Goal: Transaction & Acquisition: Purchase product/service

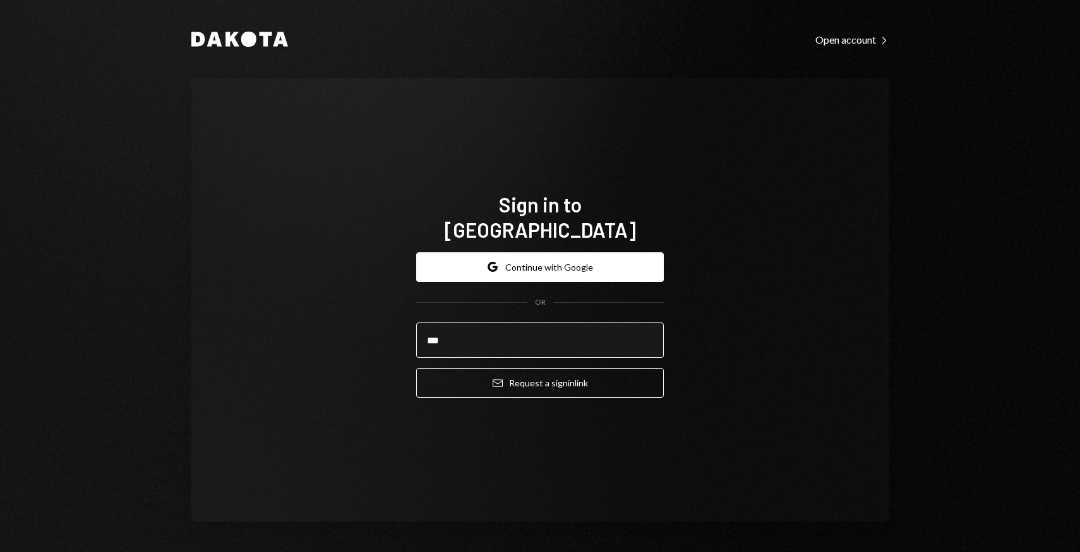
type input "**********"
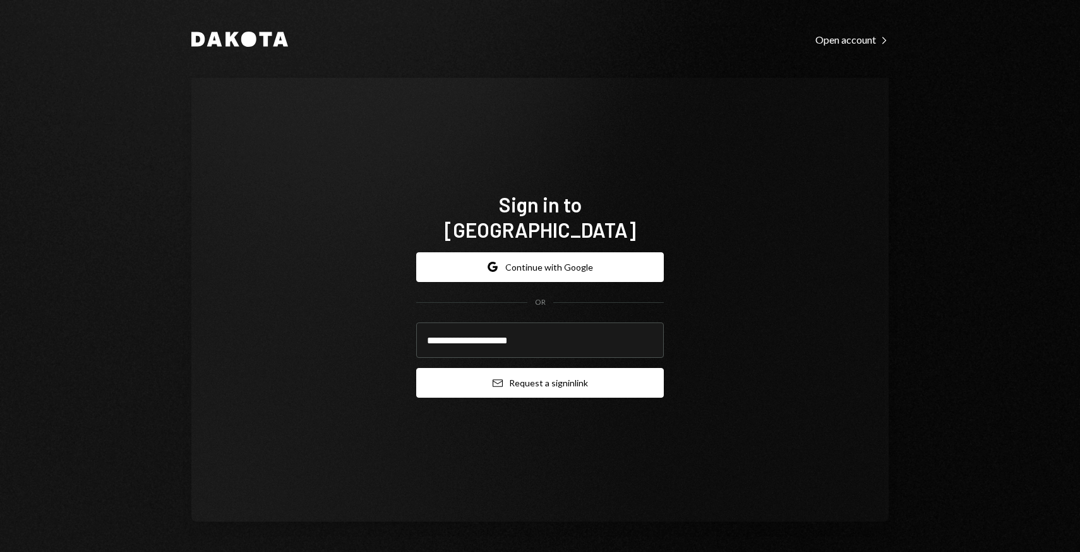
click at [555, 377] on button "Email Request a sign in link" at bounding box center [540, 383] width 248 height 30
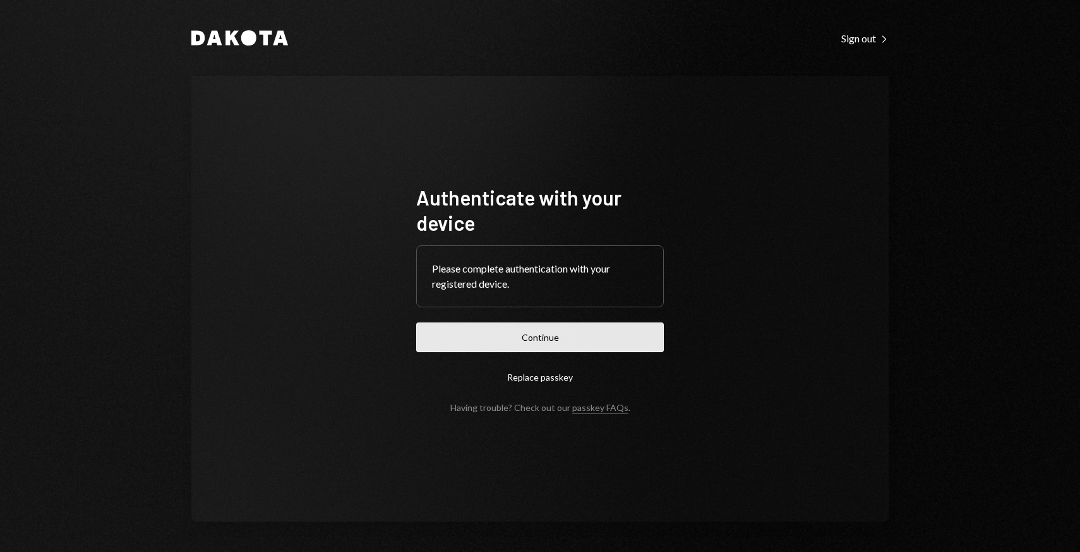
click at [433, 346] on button "Continue" at bounding box center [540, 337] width 248 height 30
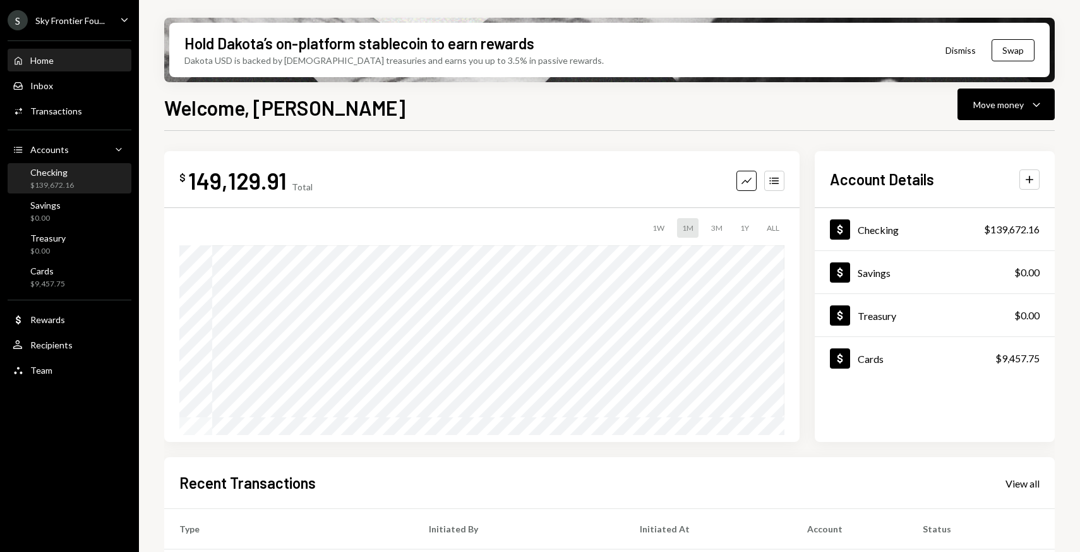
click at [80, 186] on div "Checking $139,672.16" at bounding box center [70, 179] width 114 height 24
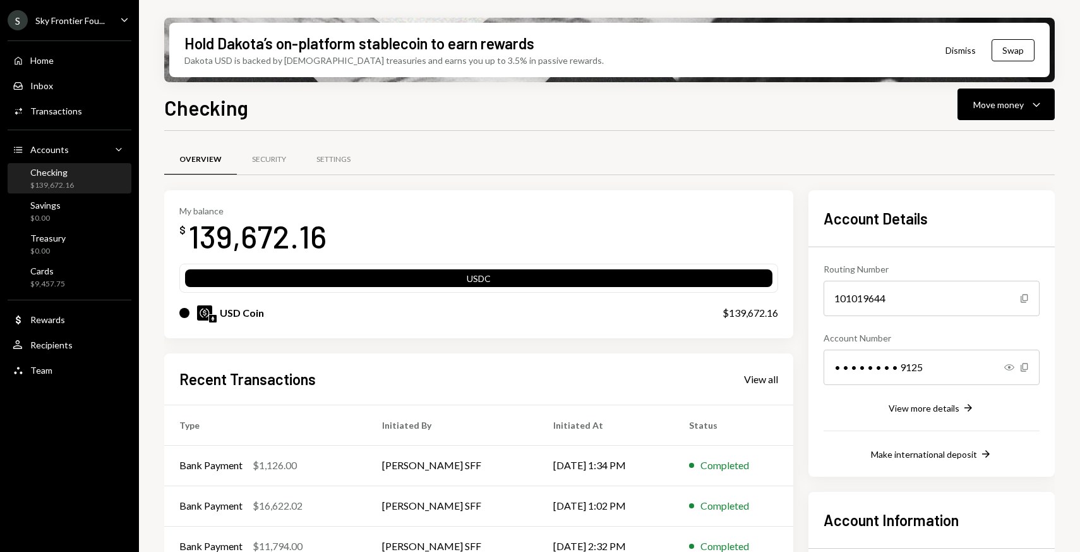
scroll to position [6, 0]
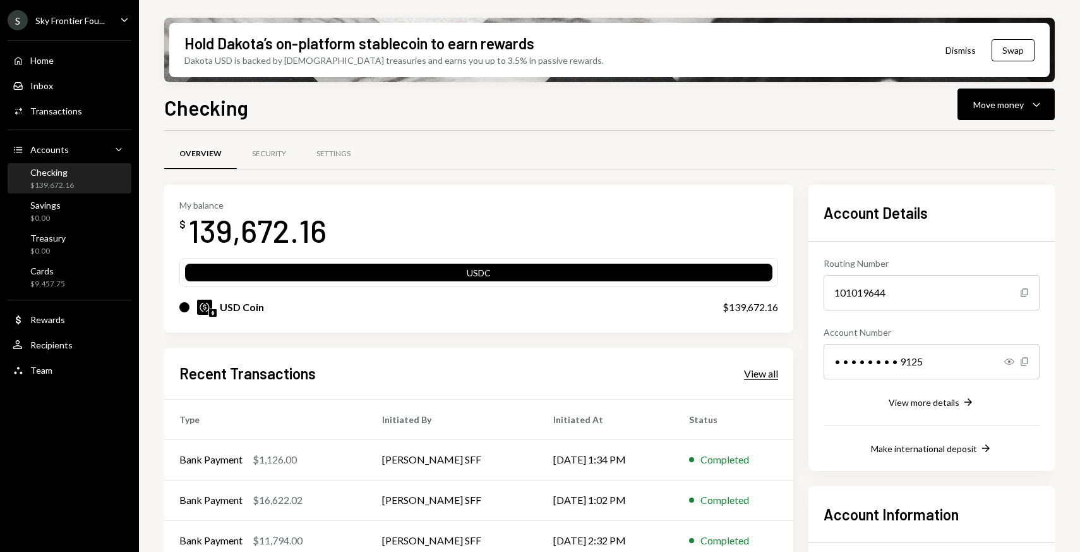
click at [769, 369] on div "View all" at bounding box center [761, 373] width 34 height 13
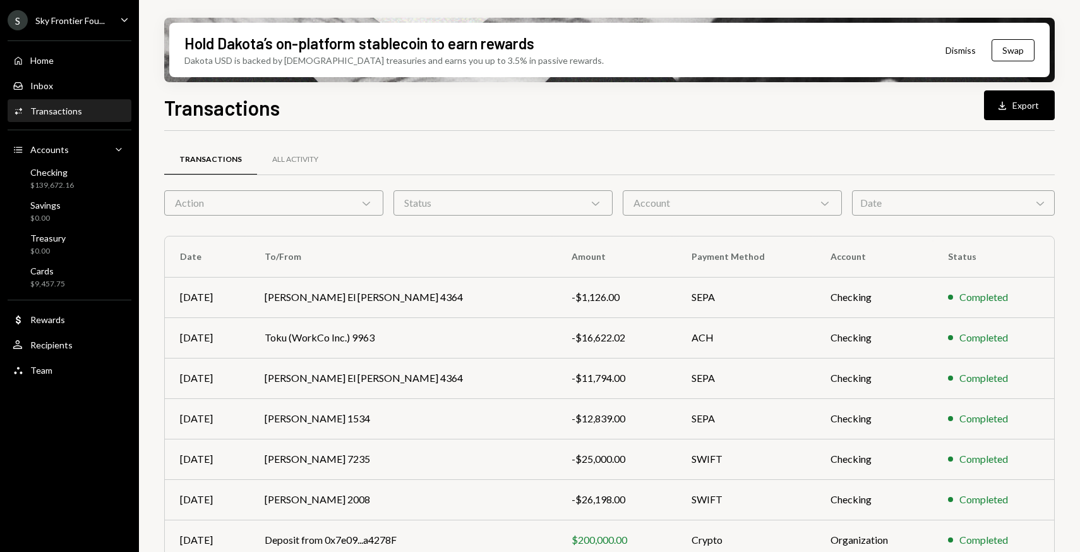
click at [865, 207] on div "Date Chevron Down" at bounding box center [953, 202] width 203 height 25
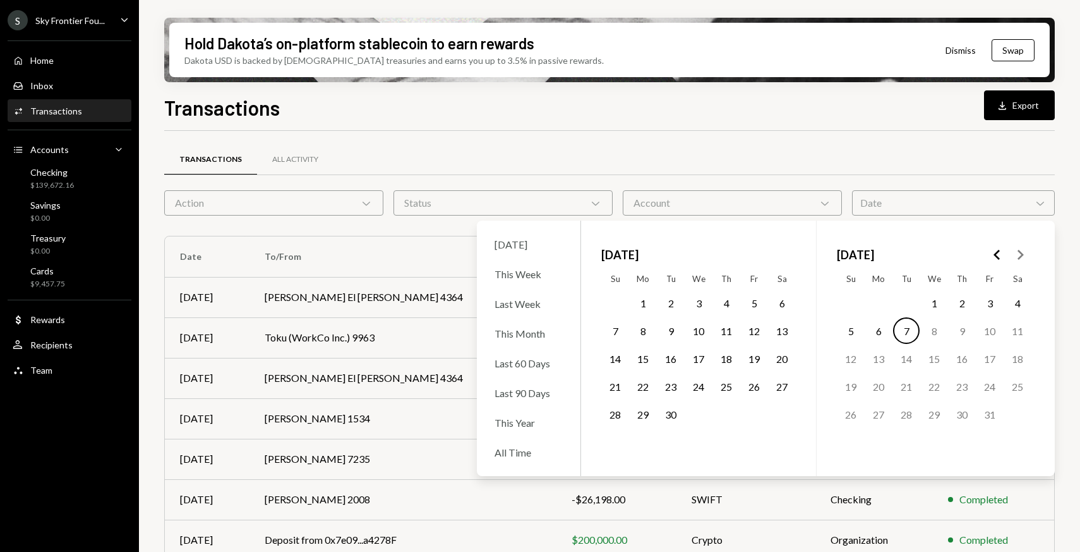
click at [646, 298] on button "1" at bounding box center [643, 302] width 27 height 27
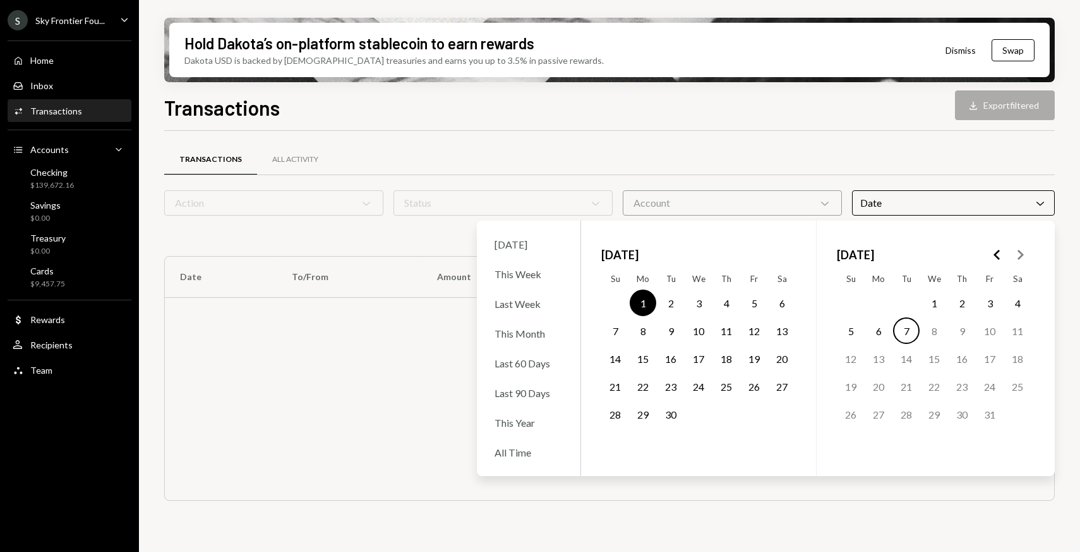
click at [671, 413] on button "30" at bounding box center [671, 414] width 27 height 27
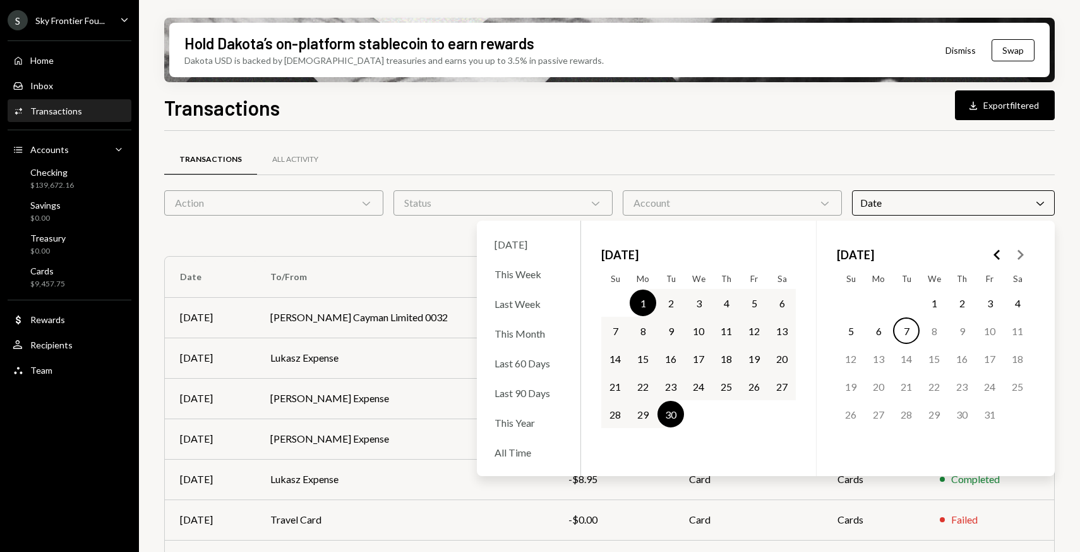
click at [620, 158] on div "Transactions All Activity" at bounding box center [609, 159] width 891 height 32
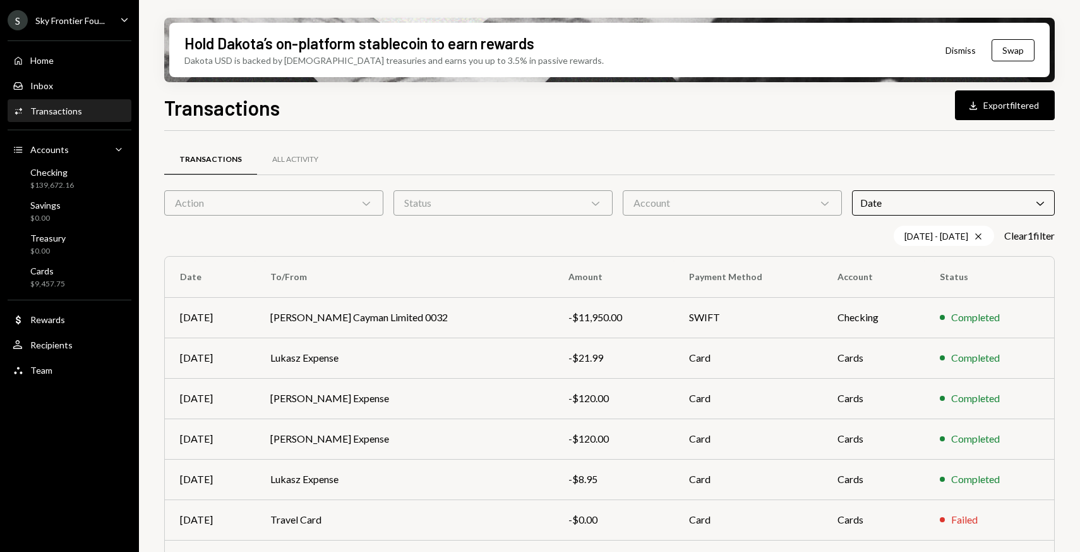
click at [99, 119] on div "Activities Transactions" at bounding box center [70, 110] width 114 height 21
click at [91, 112] on div "Activities Transactions" at bounding box center [70, 110] width 114 height 11
click at [68, 71] on div "Home Home" at bounding box center [70, 60] width 114 height 21
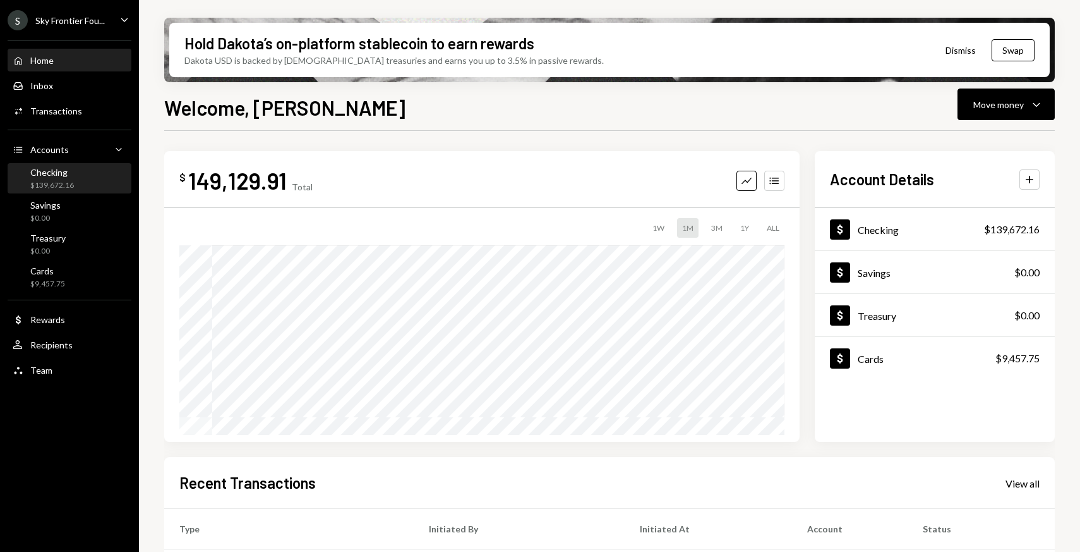
click at [81, 180] on div "Checking $139,672.16" at bounding box center [70, 179] width 114 height 24
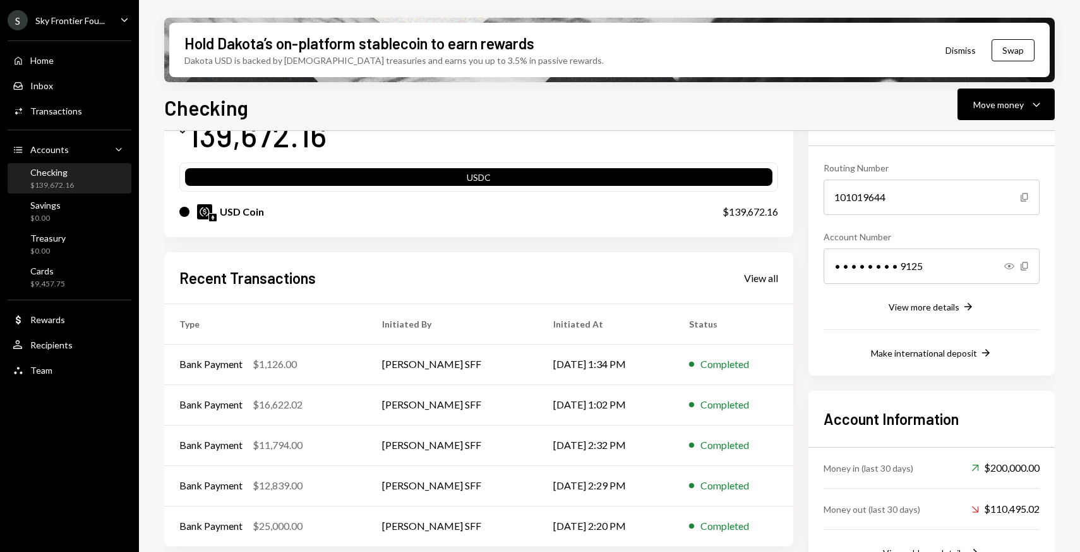
scroll to position [135, 0]
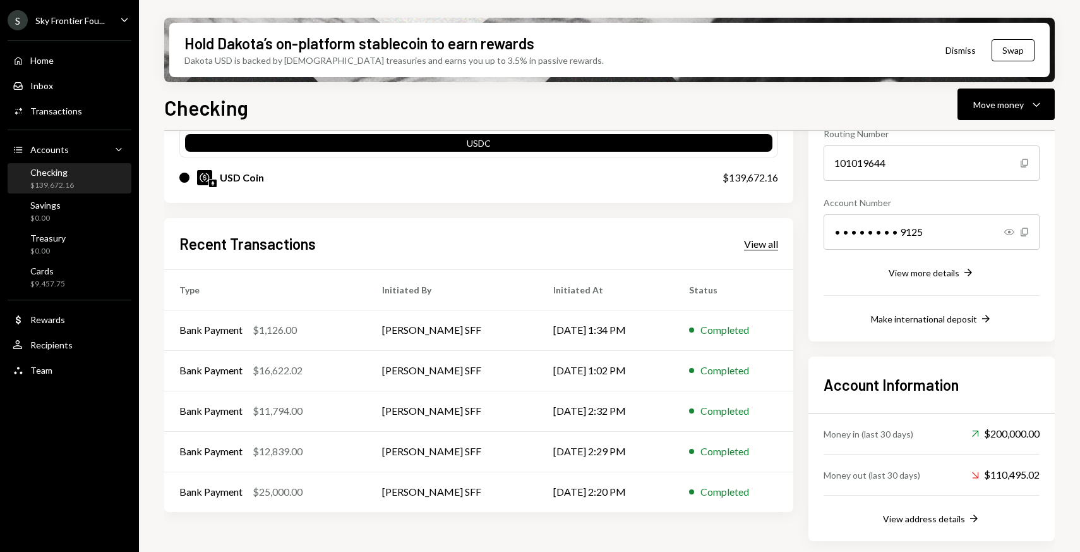
click at [761, 245] on div "View all" at bounding box center [761, 244] width 34 height 13
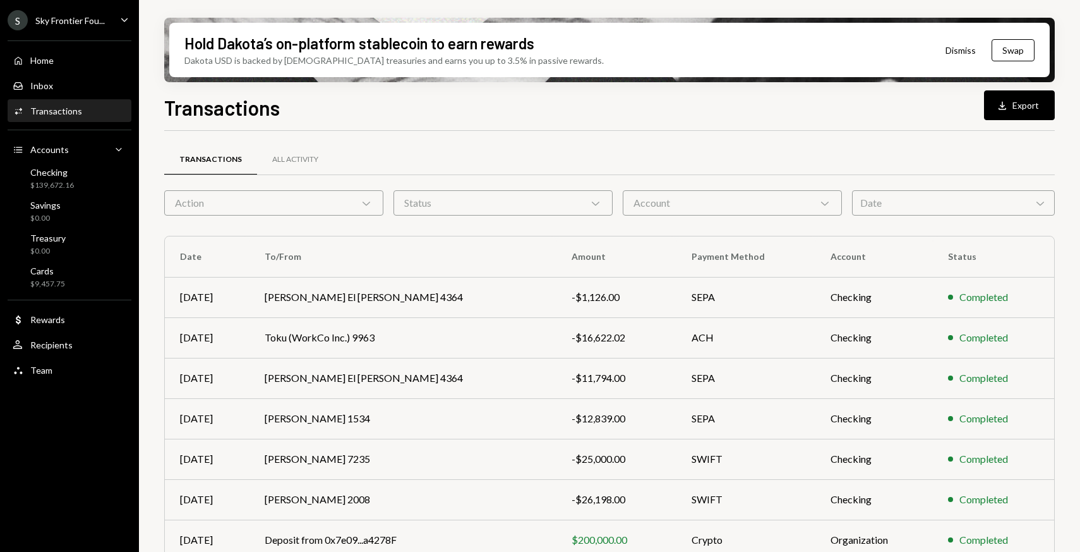
scroll to position [168, 0]
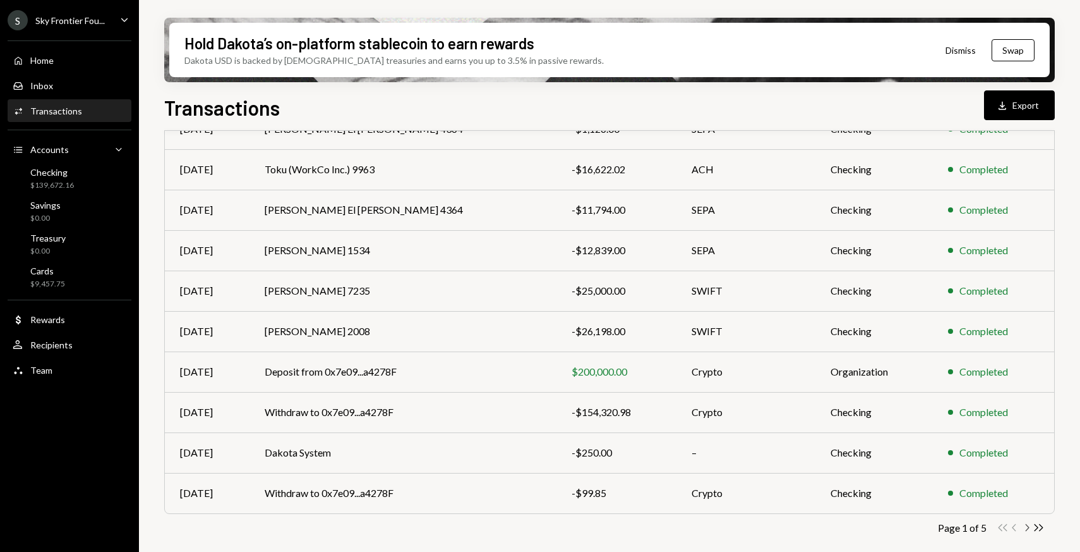
click at [1025, 529] on icon "Chevron Right" at bounding box center [1027, 527] width 12 height 12
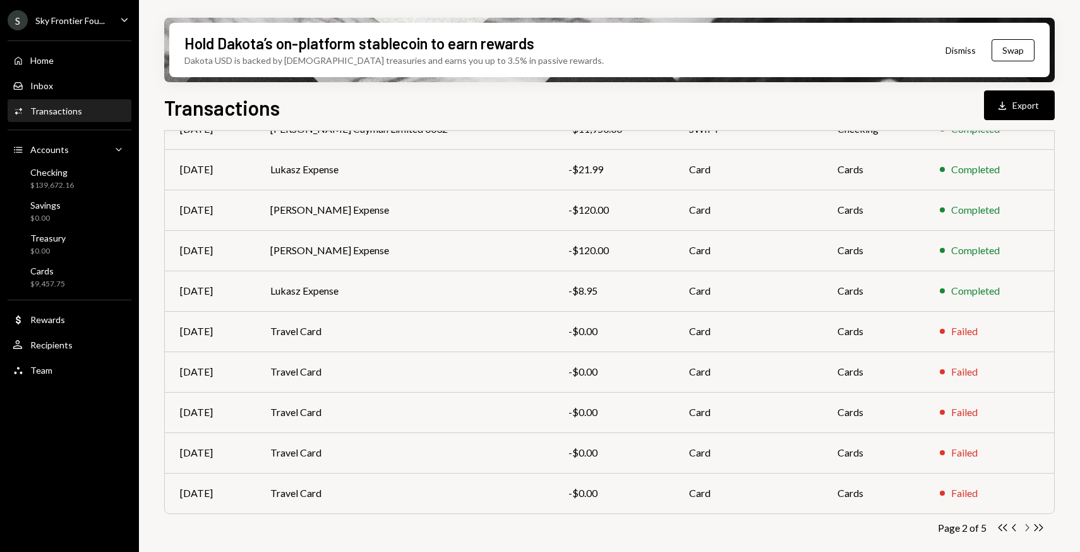
click at [1027, 527] on icon "Chevron Right" at bounding box center [1027, 527] width 12 height 12
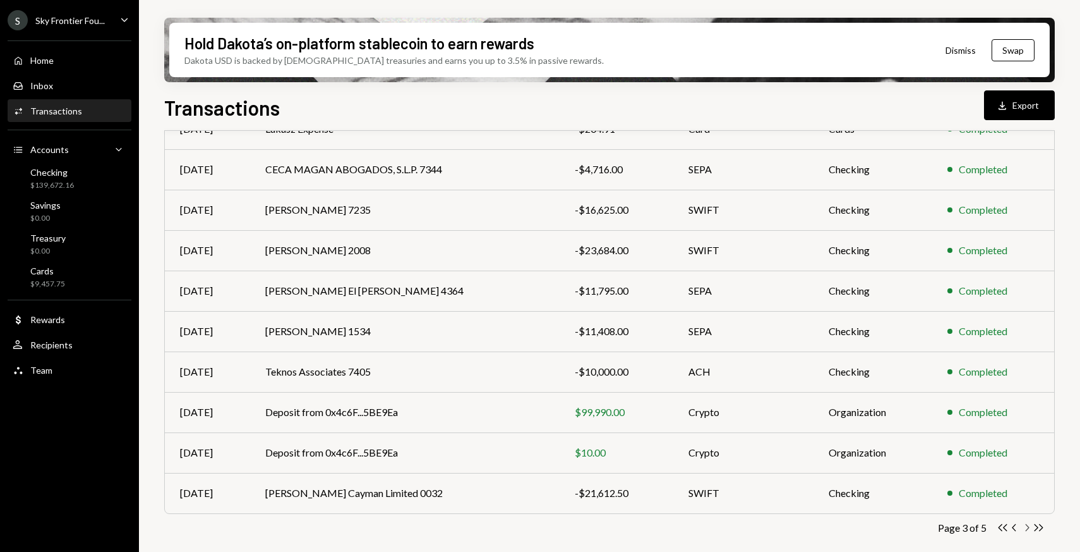
click at [1026, 526] on icon "Chevron Right" at bounding box center [1027, 527] width 12 height 12
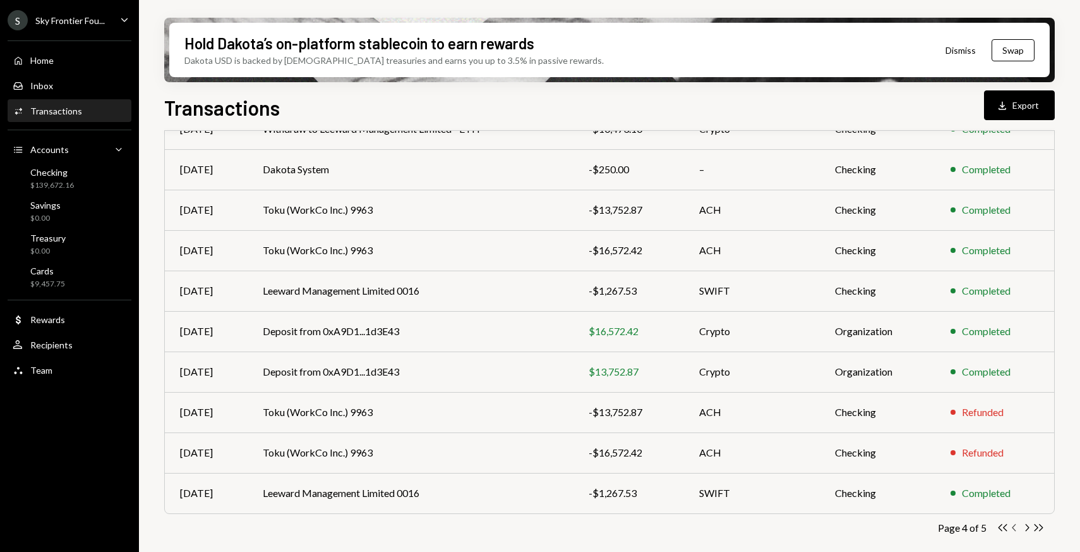
click at [1016, 527] on icon "Chevron Left" at bounding box center [1015, 527] width 12 height 12
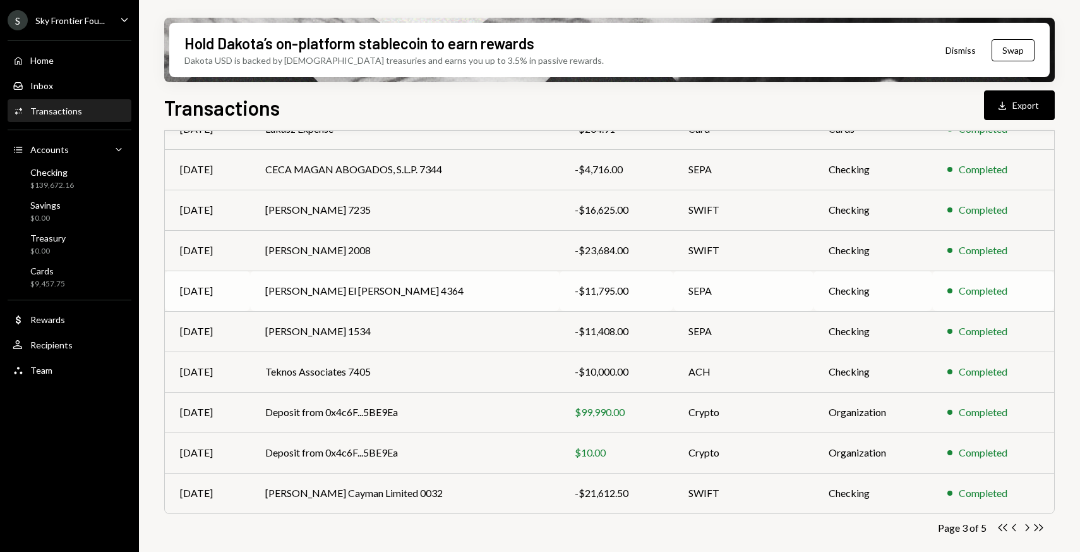
click at [608, 299] on td "-$11,795.00" at bounding box center [617, 290] width 114 height 40
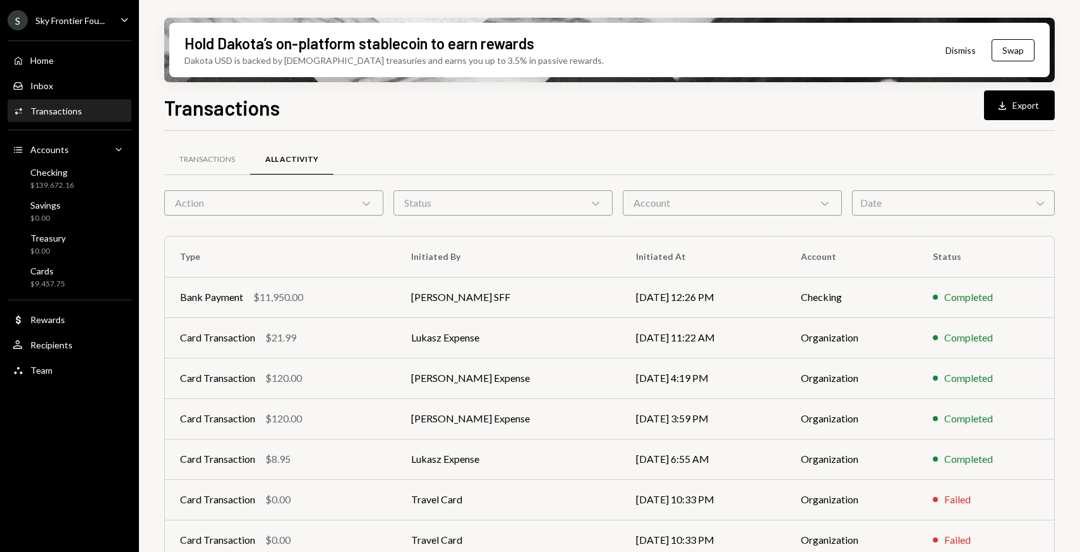
scroll to position [168, 0]
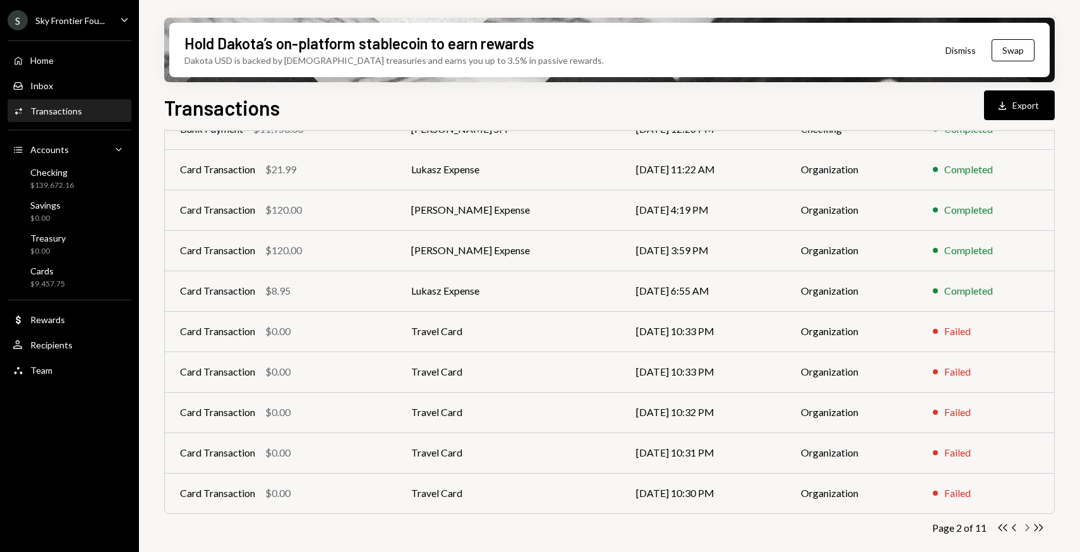
click at [1027, 527] on icon "Chevron Right" at bounding box center [1027, 527] width 12 height 12
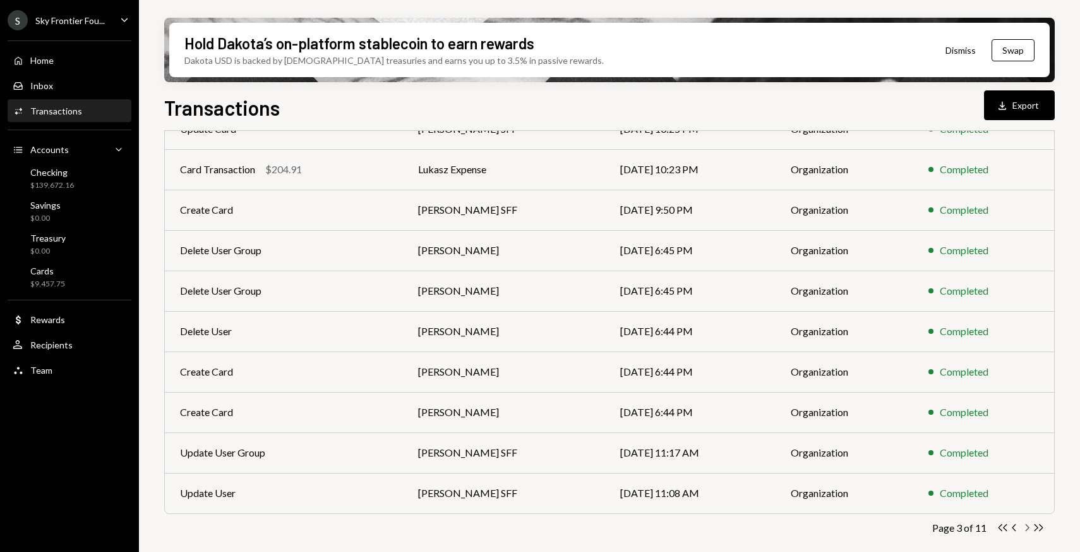
click at [1028, 528] on icon "Chevron Right" at bounding box center [1027, 527] width 12 height 12
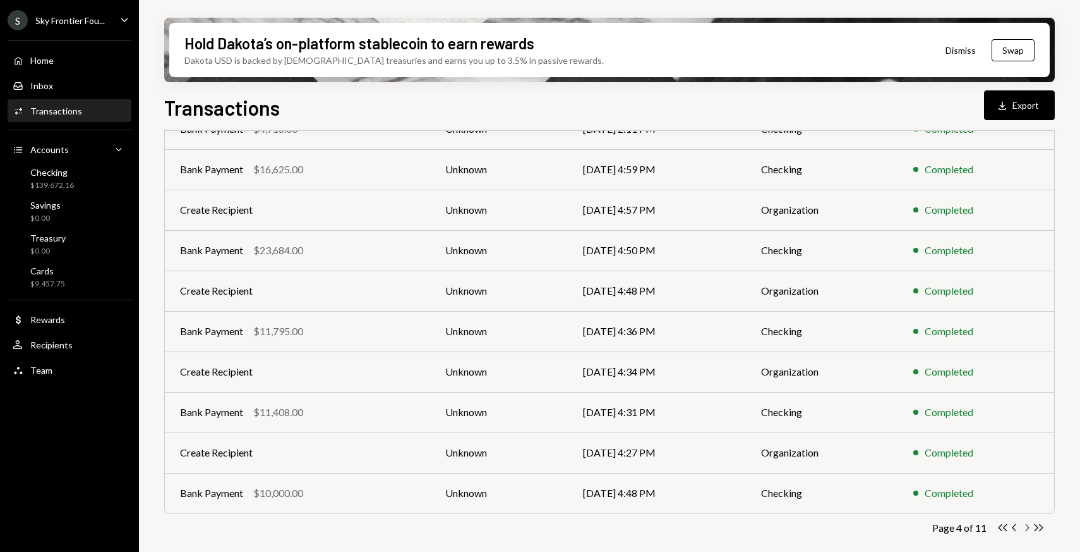
click at [1029, 527] on icon "Chevron Right" at bounding box center [1027, 527] width 12 height 12
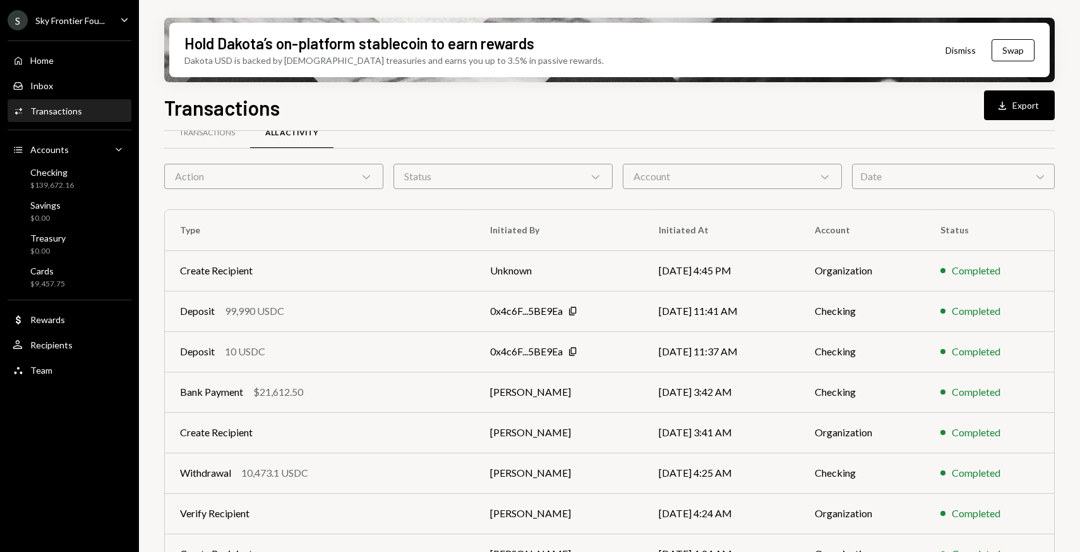
scroll to position [0, 0]
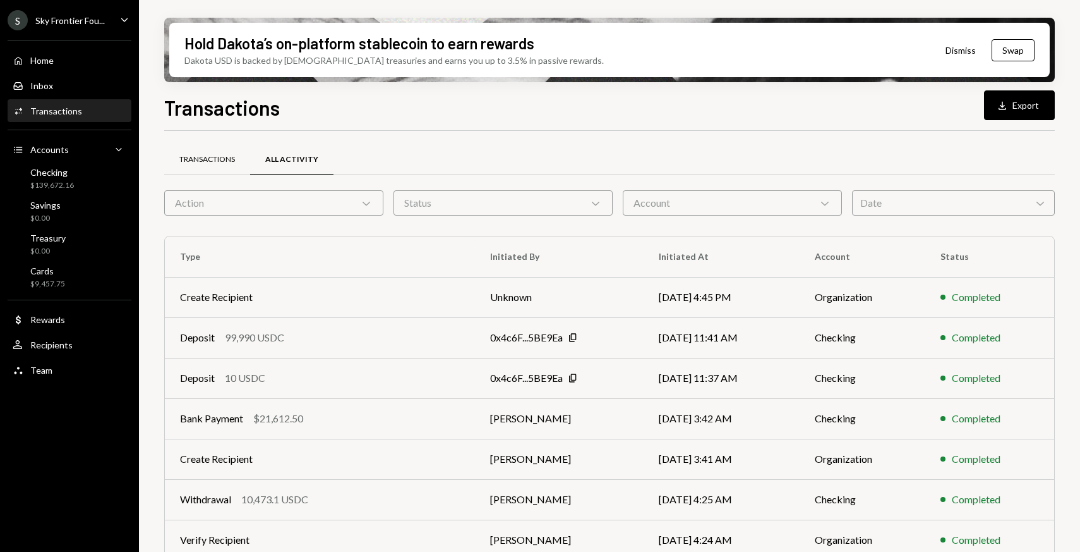
click at [202, 161] on div "Transactions" at bounding box center [207, 159] width 56 height 11
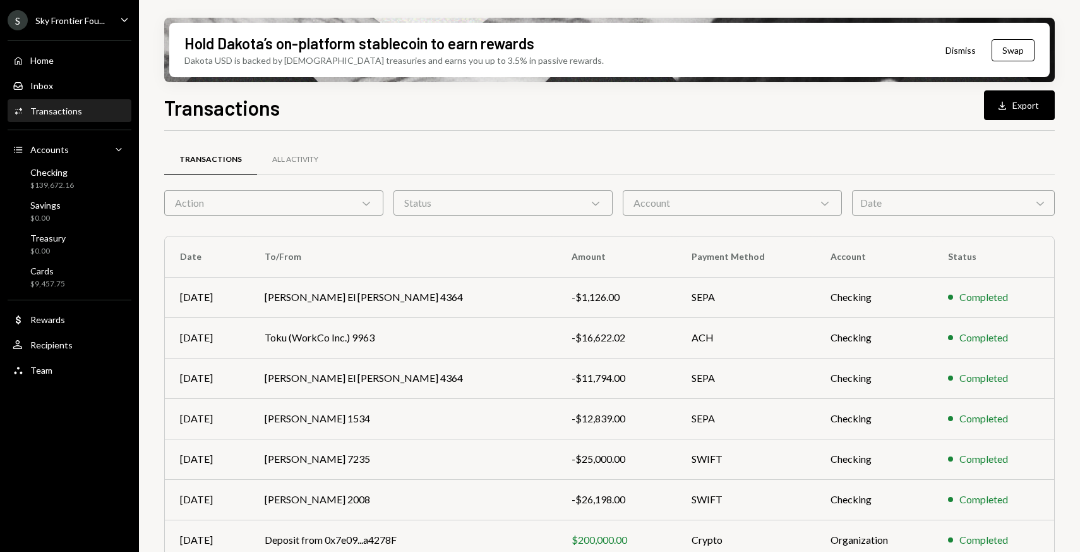
click at [864, 208] on div "Date Chevron Down" at bounding box center [953, 202] width 203 height 25
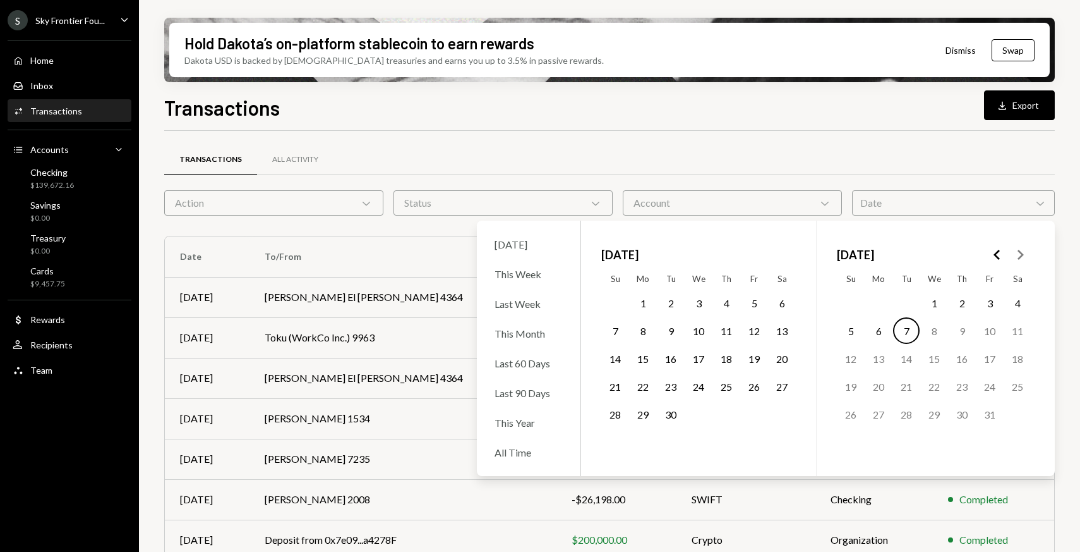
click at [647, 304] on button "1" at bounding box center [643, 302] width 27 height 27
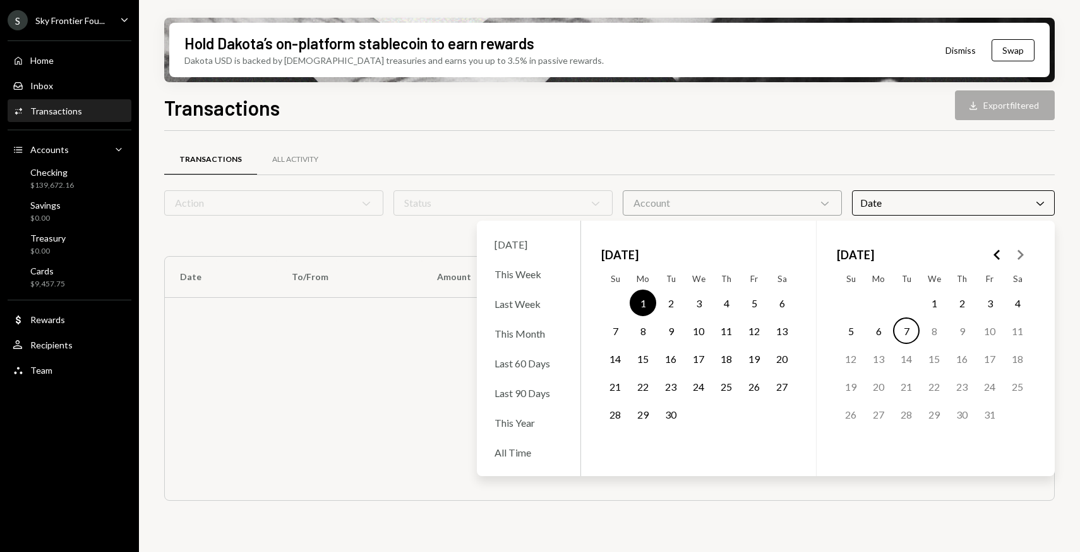
click at [673, 414] on button "30" at bounding box center [671, 414] width 27 height 27
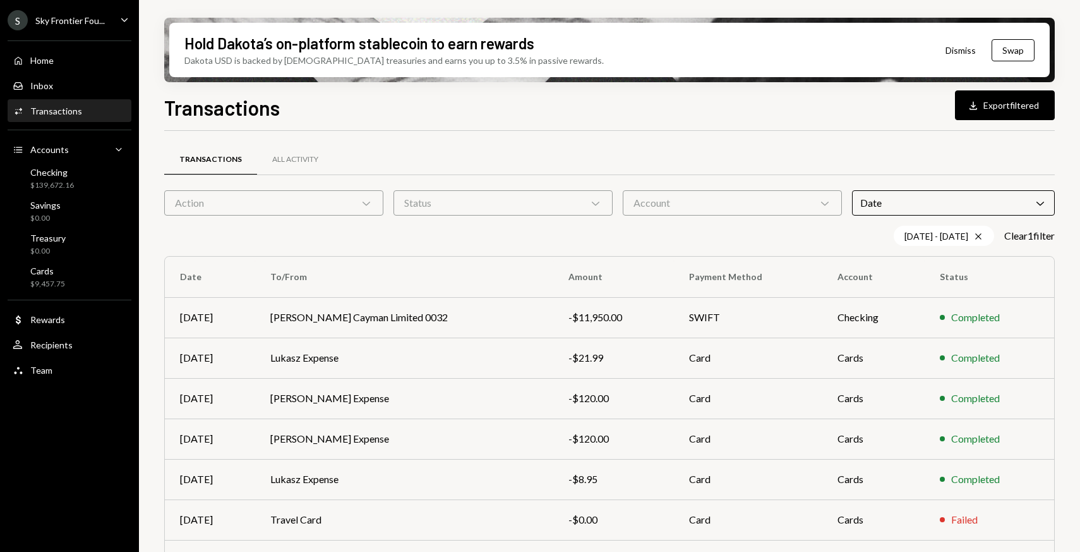
click at [740, 149] on div "Transactions All Activity" at bounding box center [609, 159] width 891 height 32
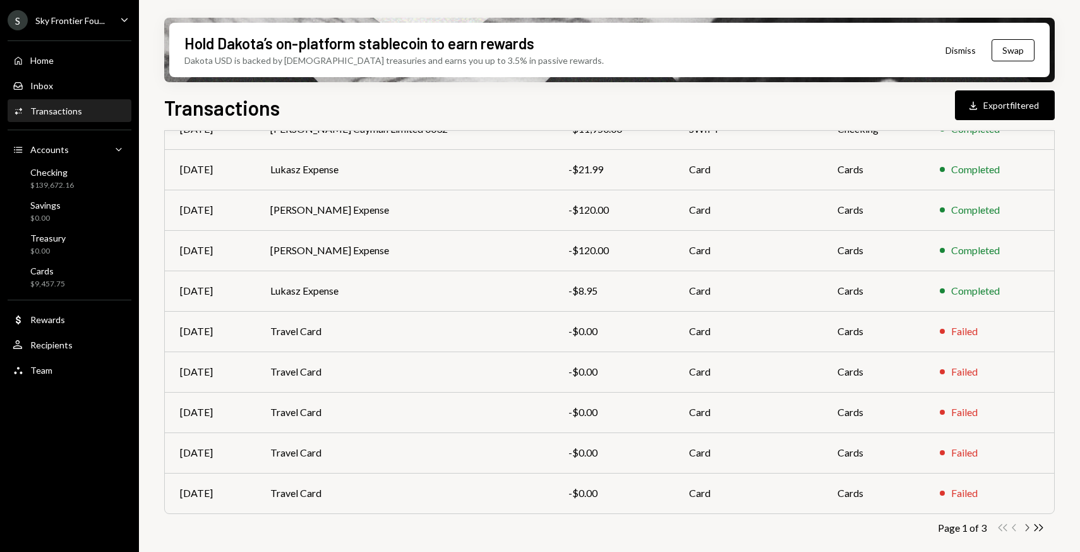
click at [1025, 529] on icon "Chevron Right" at bounding box center [1027, 527] width 12 height 12
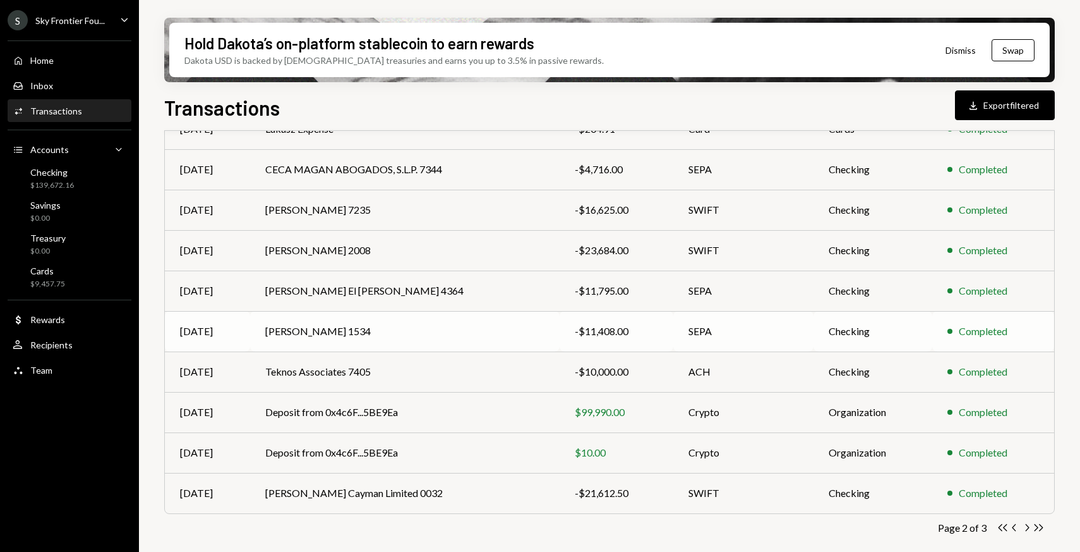
click at [580, 330] on div "-$11,408.00" at bounding box center [616, 330] width 83 height 15
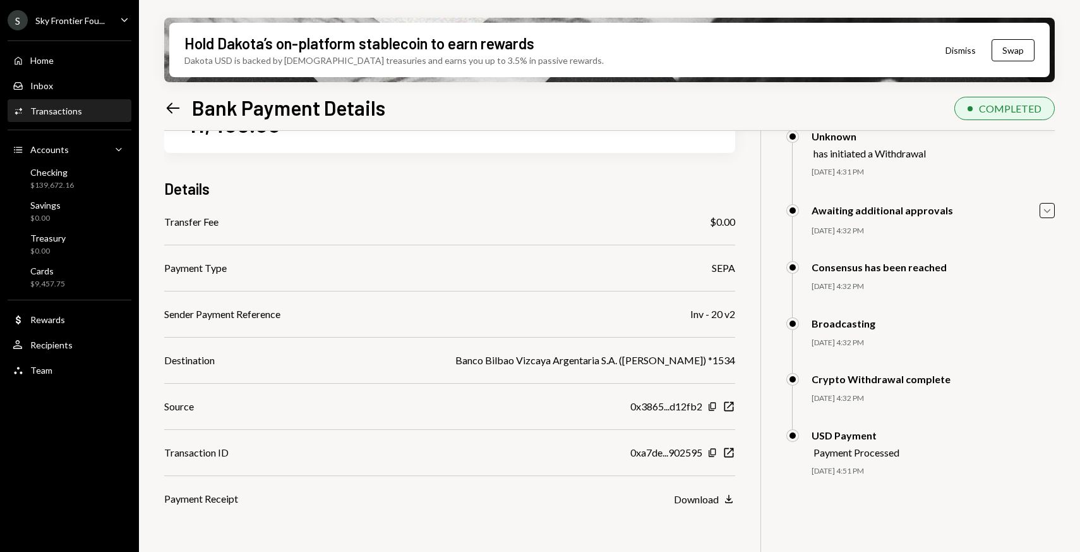
scroll to position [68, 0]
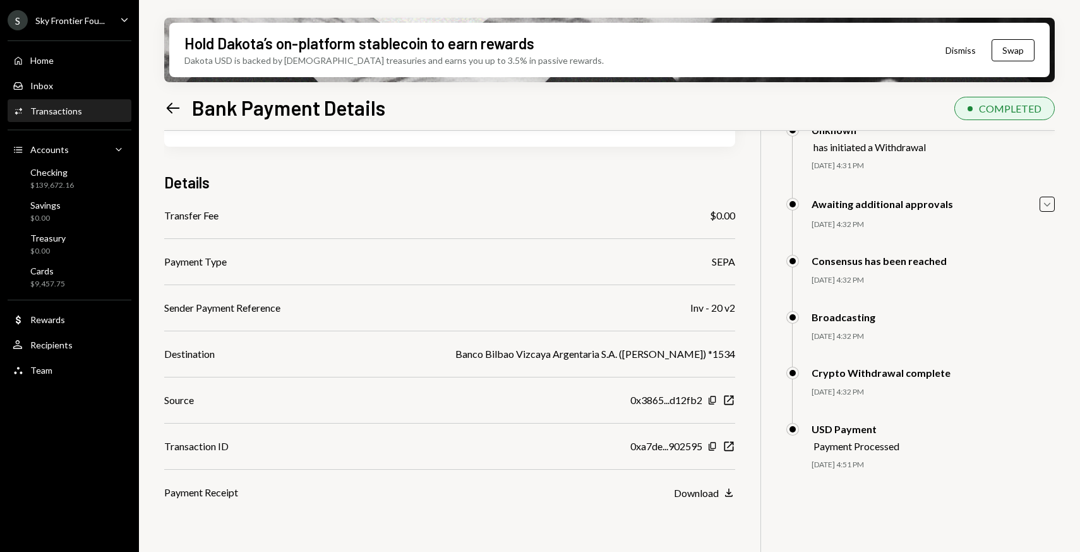
click at [164, 109] on icon "Left Arrow" at bounding box center [173, 108] width 18 height 18
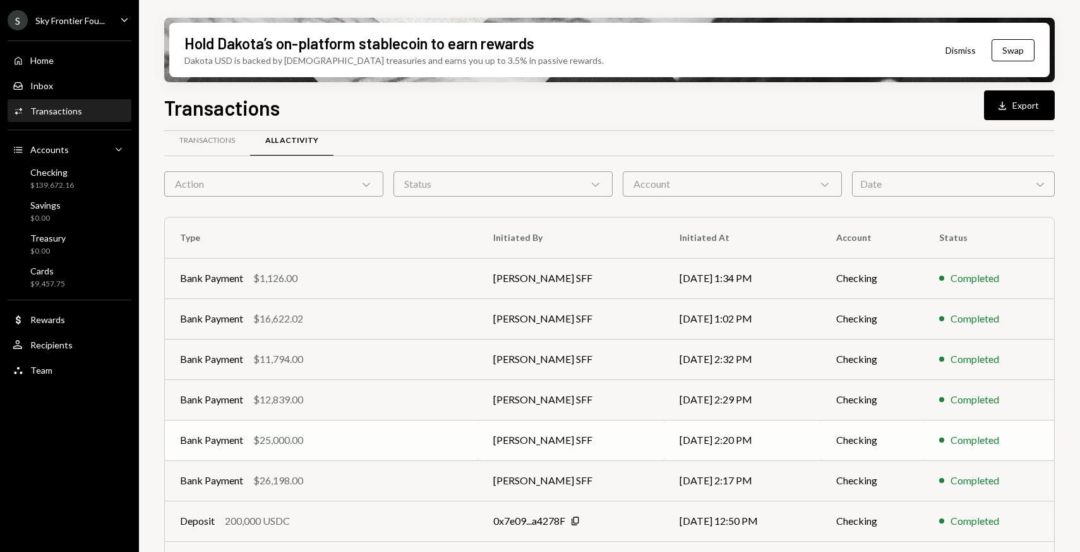
scroll to position [35, 0]
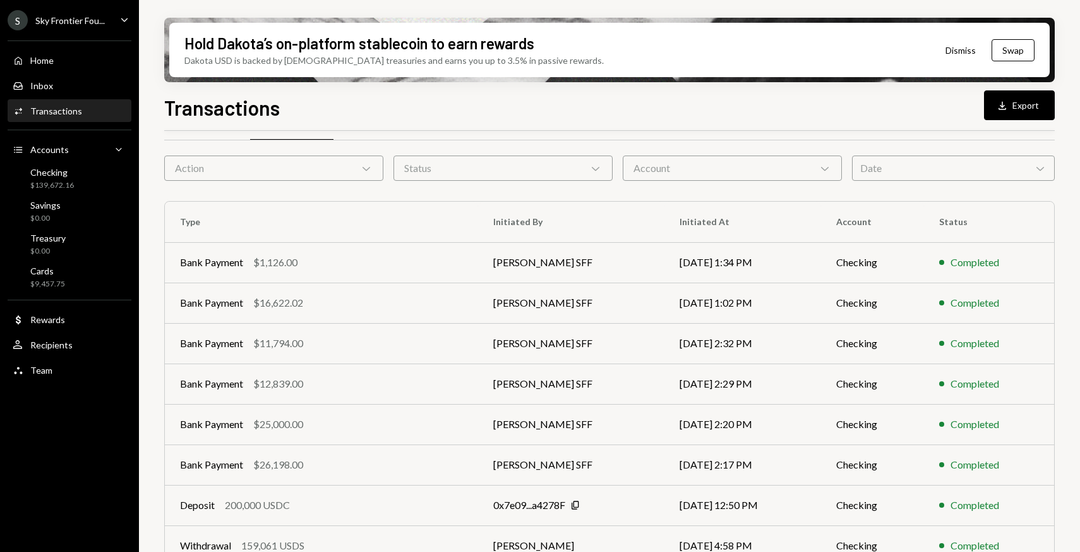
click at [906, 166] on div "Date Chevron Down" at bounding box center [953, 167] width 203 height 25
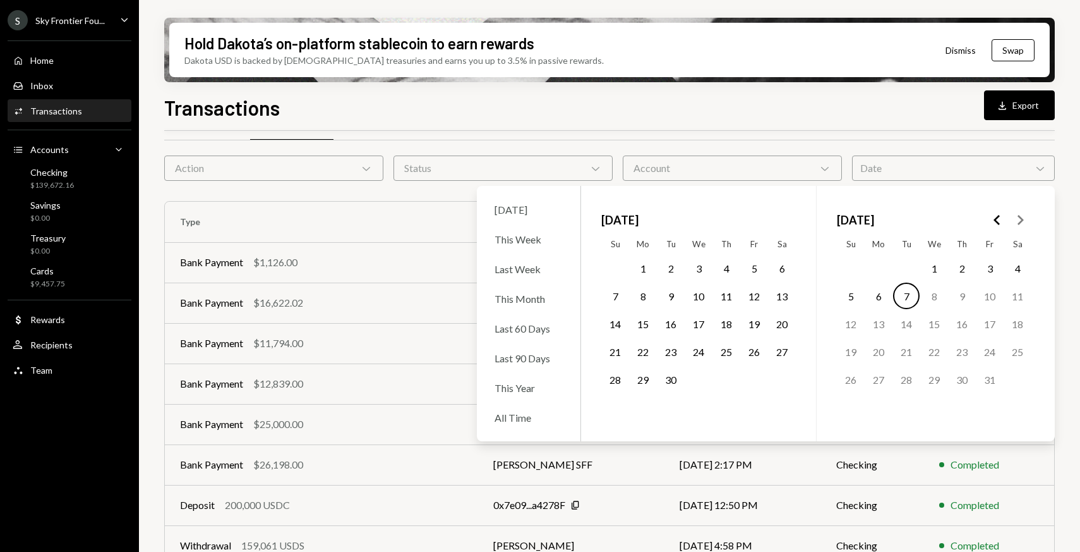
click at [641, 270] on button "1" at bounding box center [643, 268] width 27 height 27
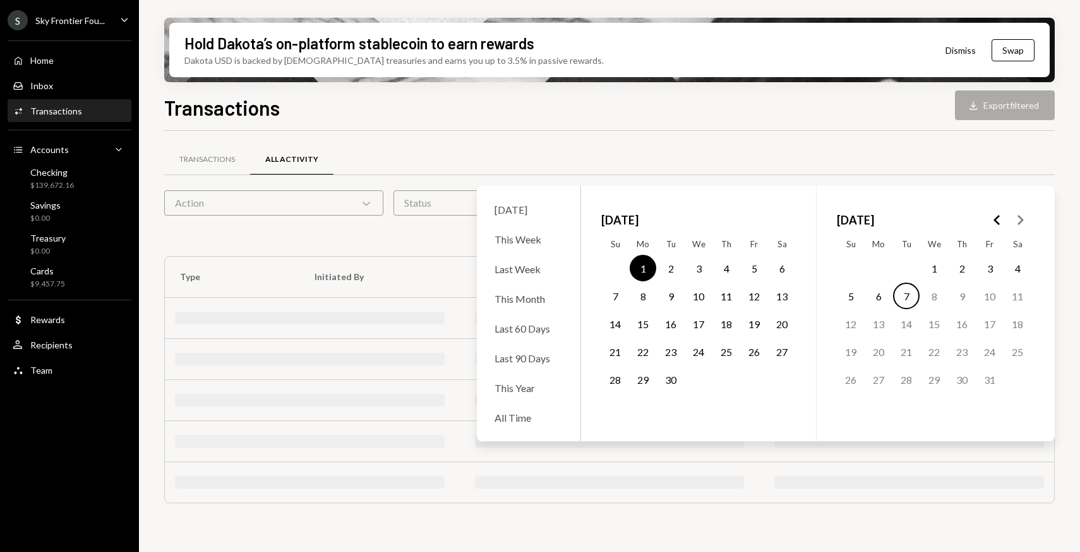
scroll to position [0, 0]
click at [674, 377] on button "30" at bounding box center [671, 379] width 27 height 27
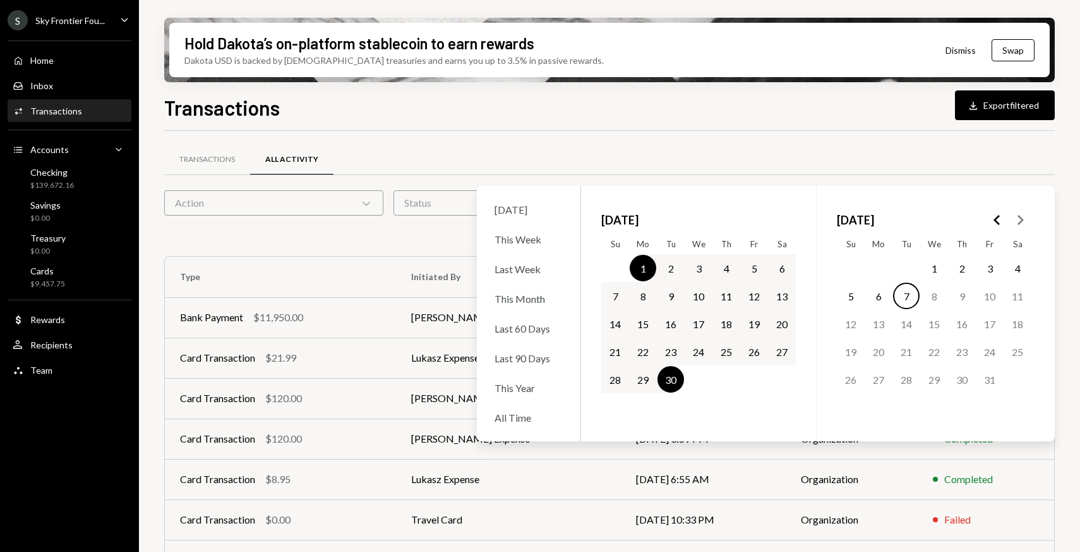
click at [571, 123] on div "Transactions Download Export filtered Transactions All Activity Action Chevron …" at bounding box center [609, 359] width 891 height 534
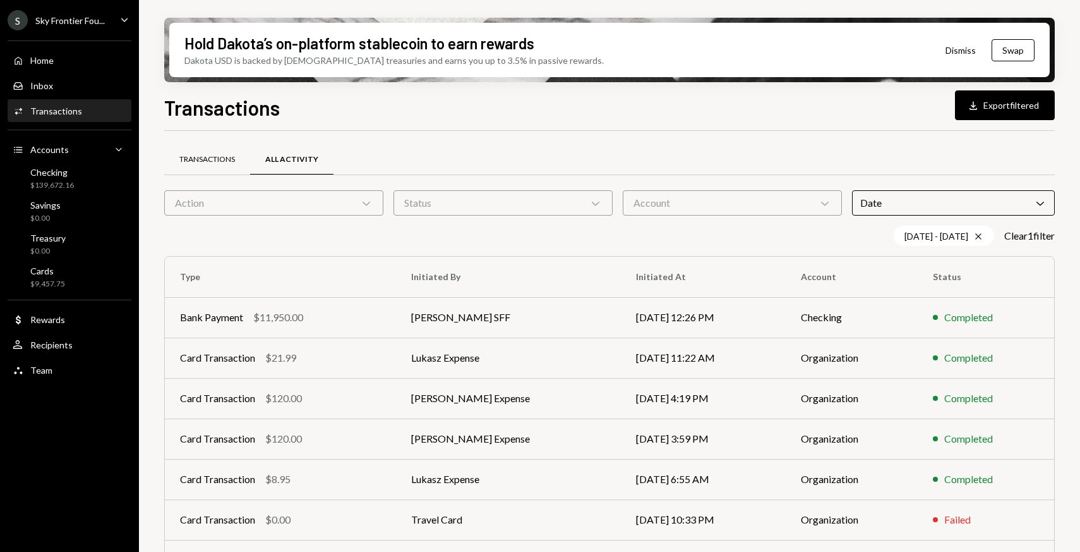
click at [195, 162] on div "Transactions" at bounding box center [207, 159] width 56 height 11
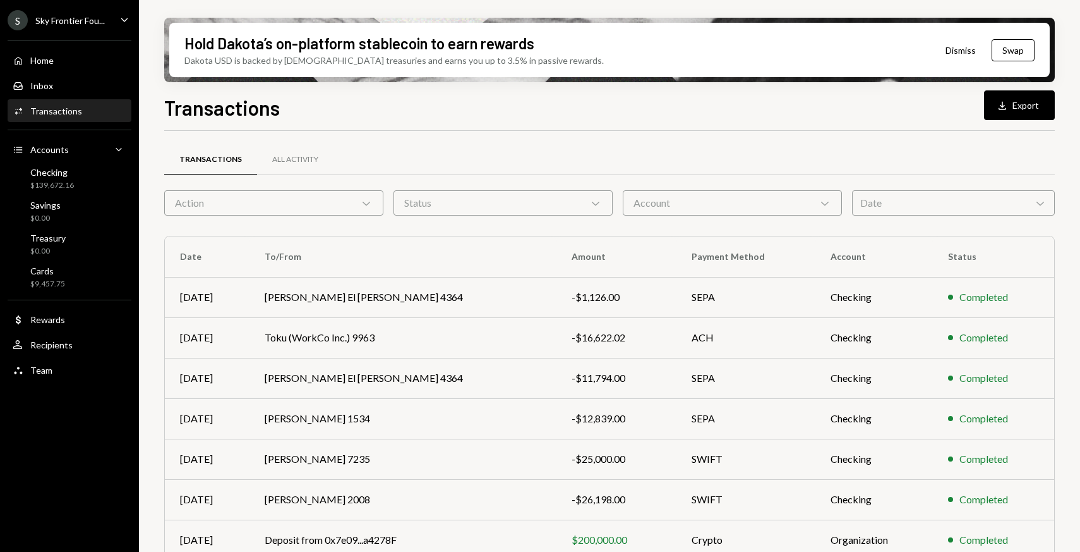
click at [893, 230] on div "Transactions All Activity Action Chevron Down Status Chevron Down Account Chevr…" at bounding box center [609, 442] width 891 height 583
click at [893, 210] on div "Date Chevron Down" at bounding box center [953, 202] width 203 height 25
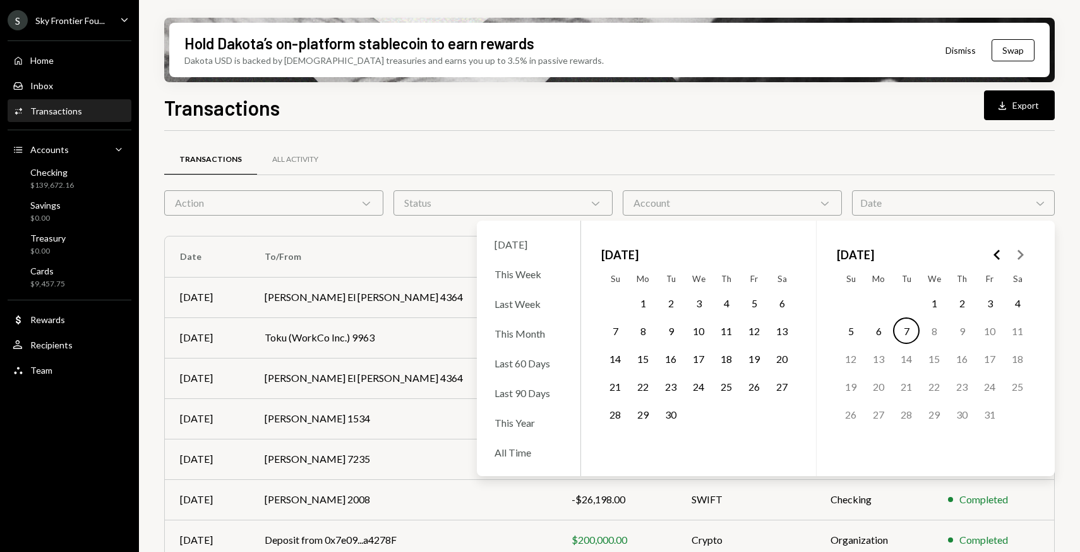
click at [640, 303] on button "1" at bounding box center [643, 302] width 27 height 27
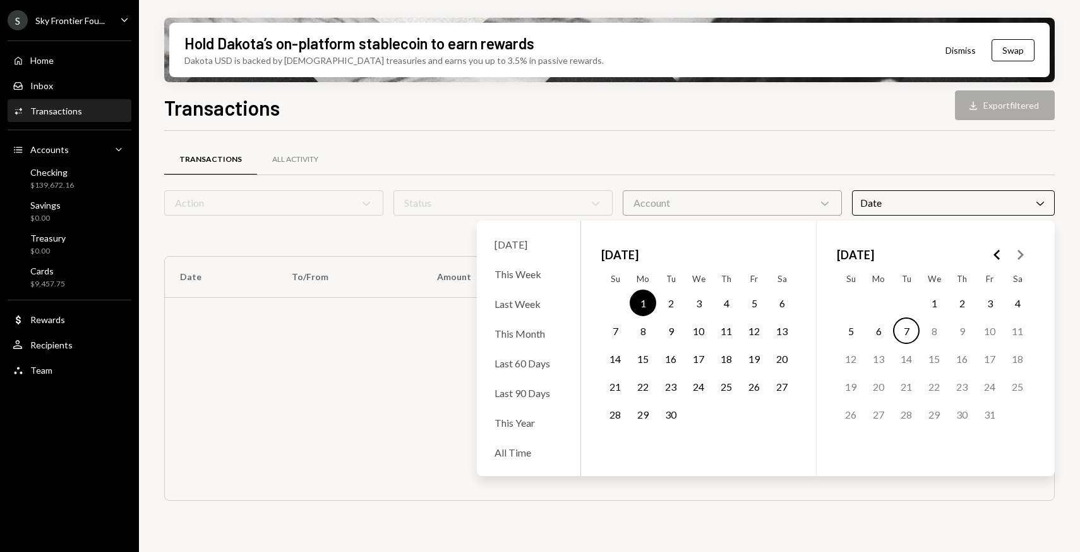
click at [665, 414] on button "30" at bounding box center [671, 414] width 27 height 27
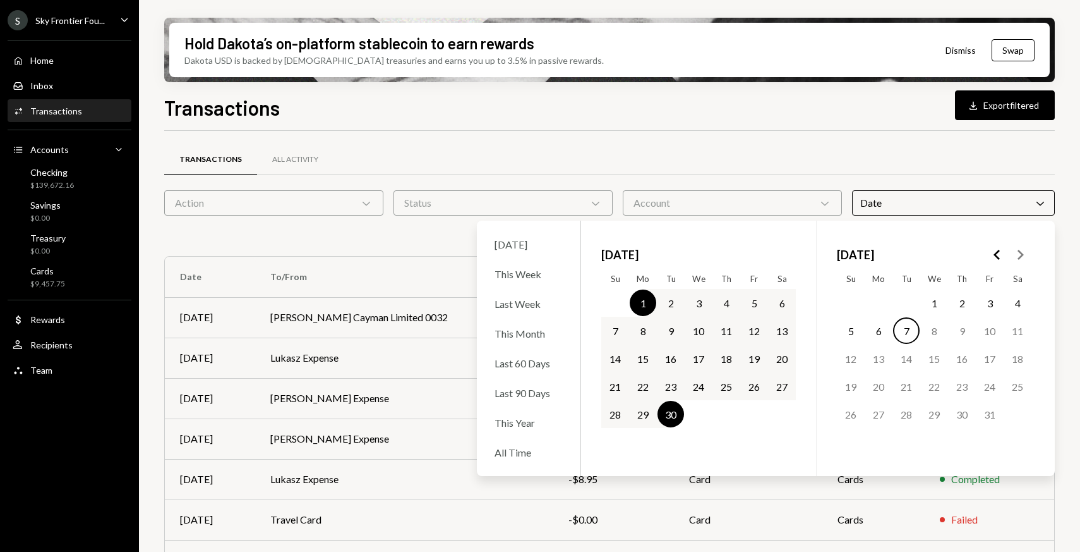
click at [495, 144] on div "Transactions All Activity" at bounding box center [609, 159] width 891 height 32
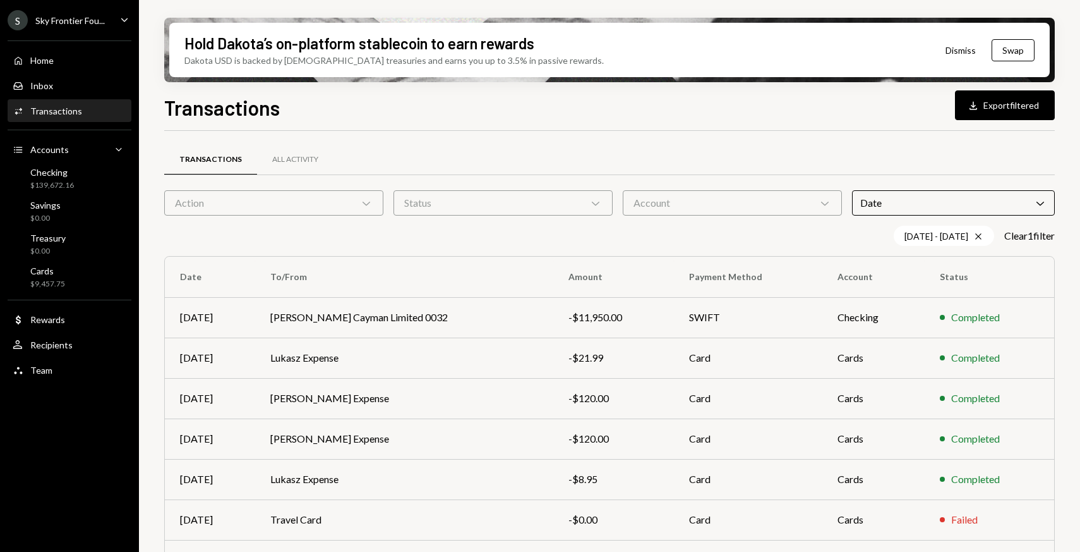
scroll to position [188, 0]
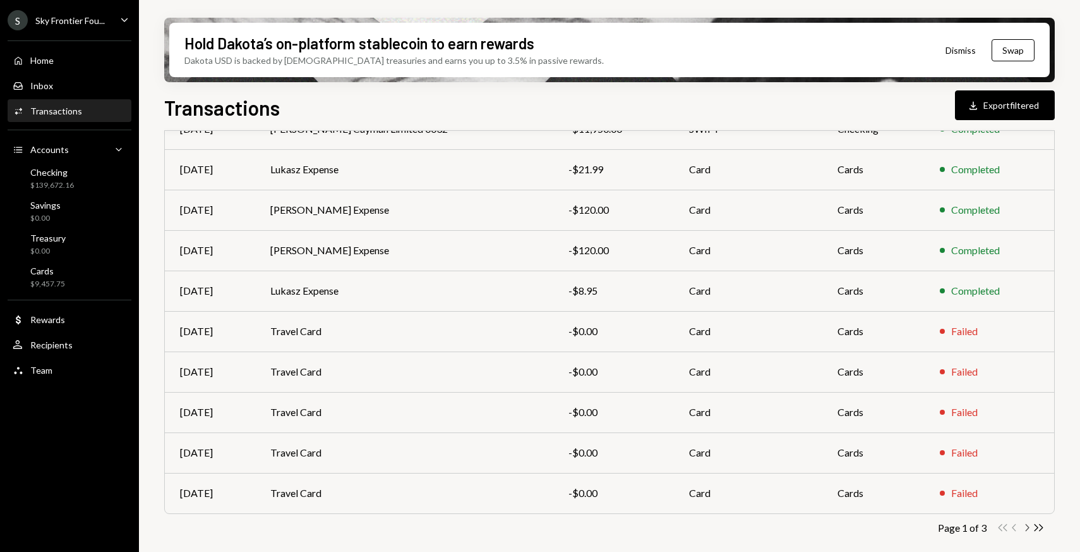
click at [1025, 532] on icon "Chevron Right" at bounding box center [1027, 527] width 12 height 12
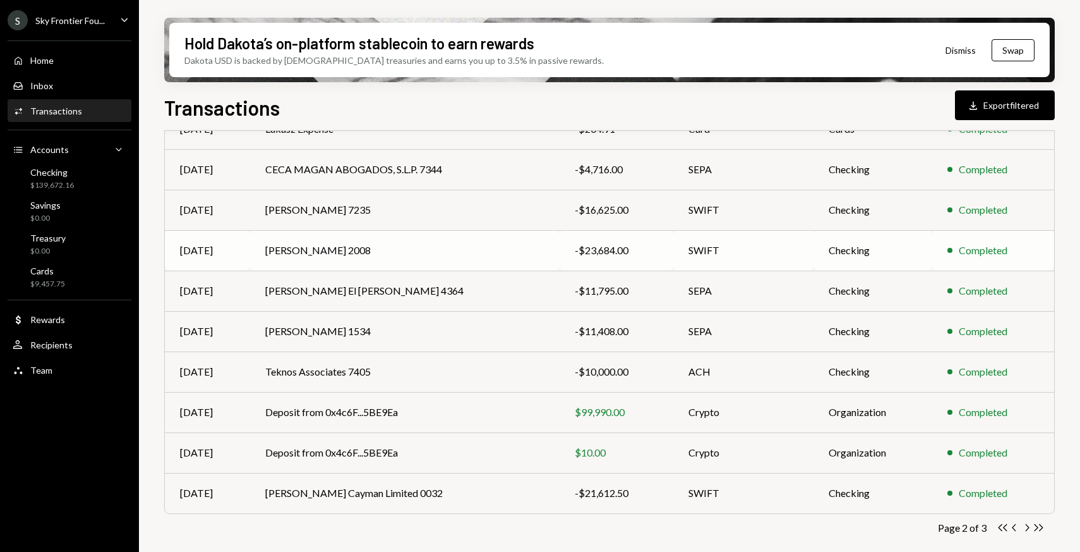
click at [459, 254] on td "Lukasz Baksik 2008" at bounding box center [405, 250] width 310 height 40
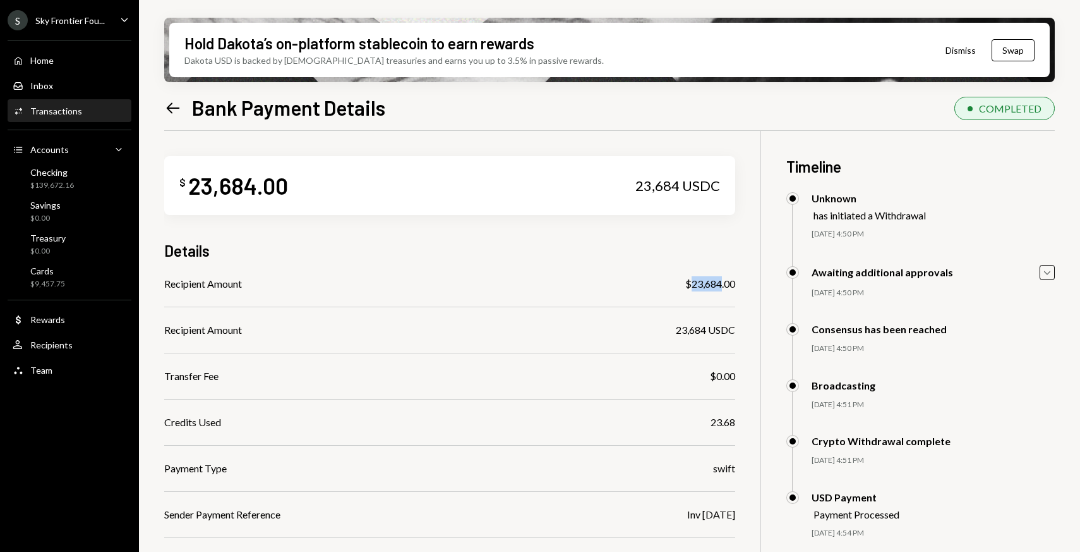
drag, startPoint x: 689, startPoint y: 282, endPoint x: 720, endPoint y: 282, distance: 31.0
click at [720, 282] on div "$23,684.00" at bounding box center [710, 283] width 50 height 15
copy div "23,684"
click at [168, 109] on icon at bounding box center [173, 107] width 13 height 11
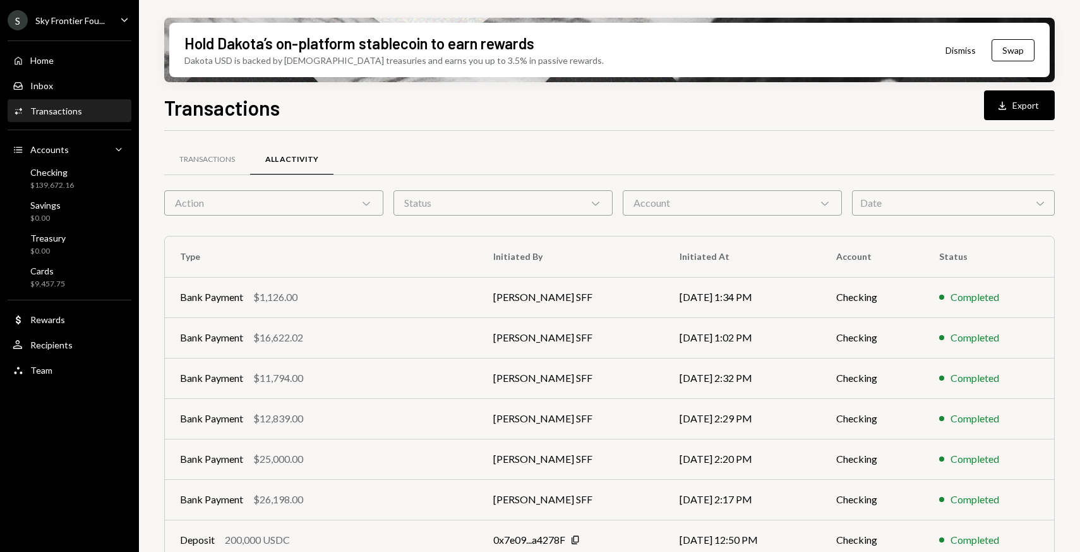
click at [877, 194] on div "Date Chevron Down" at bounding box center [953, 202] width 203 height 25
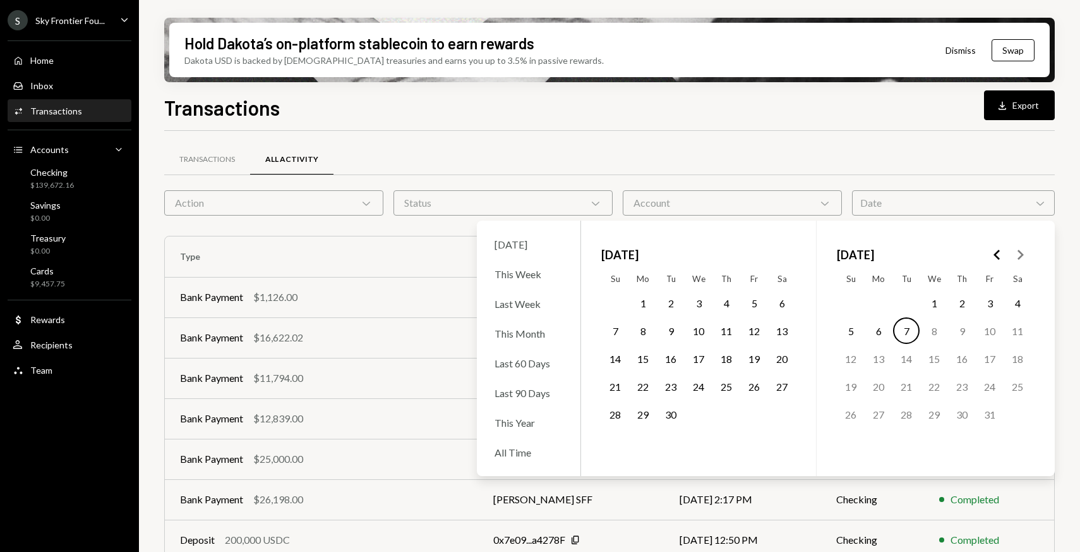
click at [639, 301] on button "1" at bounding box center [643, 302] width 27 height 27
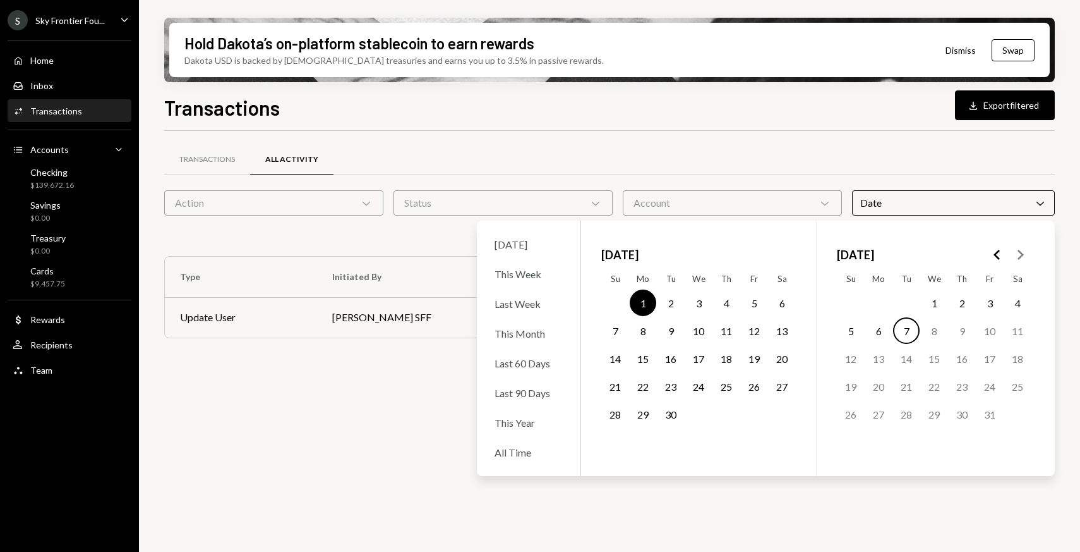
click at [671, 403] on button "30" at bounding box center [671, 414] width 27 height 27
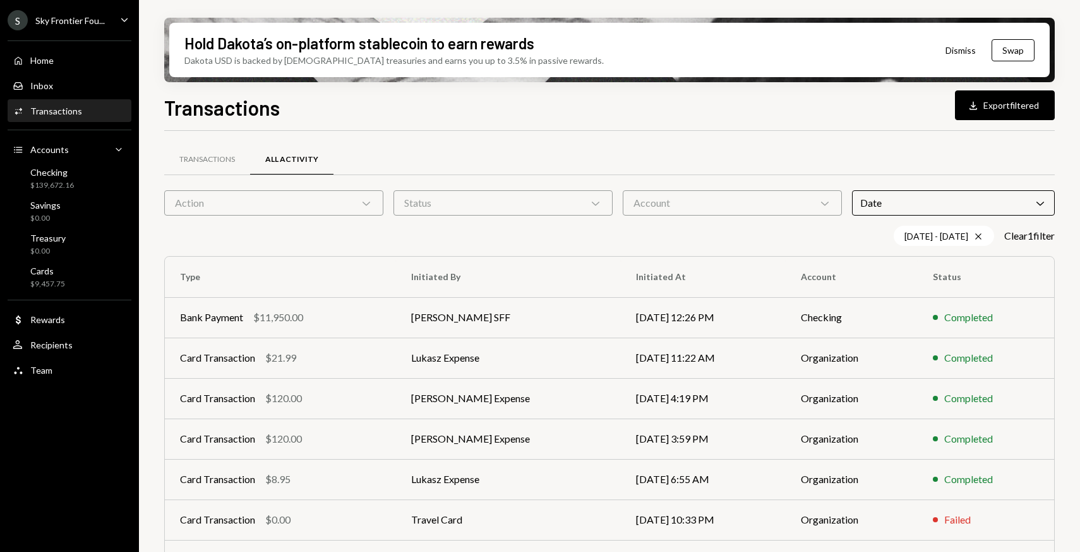
click at [526, 150] on div "Transactions All Activity" at bounding box center [609, 159] width 891 height 32
click at [199, 161] on div "Transactions" at bounding box center [207, 159] width 56 height 11
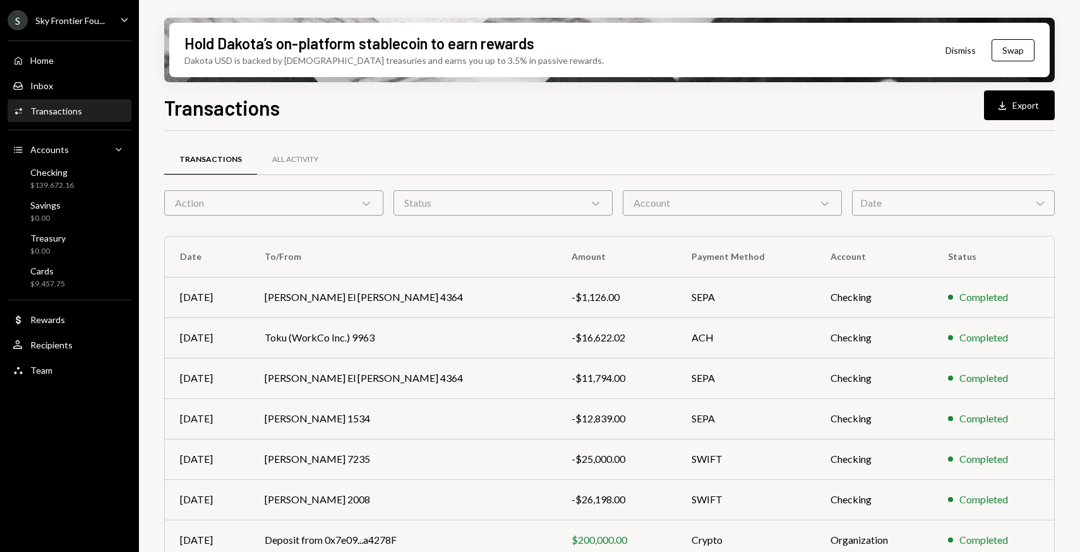
click at [896, 202] on div "Date Chevron Down" at bounding box center [953, 202] width 203 height 25
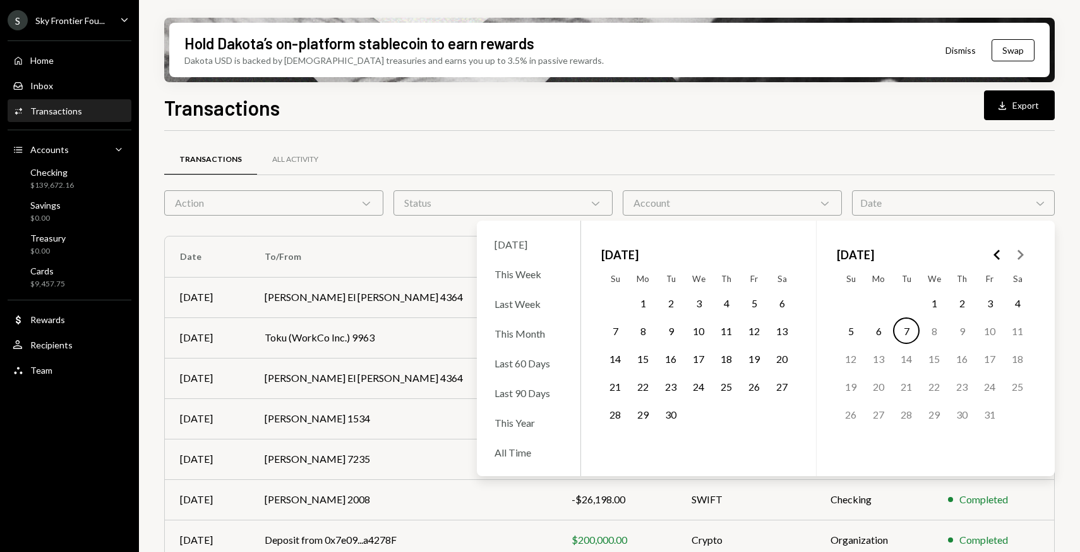
click at [648, 298] on button "1" at bounding box center [643, 302] width 27 height 27
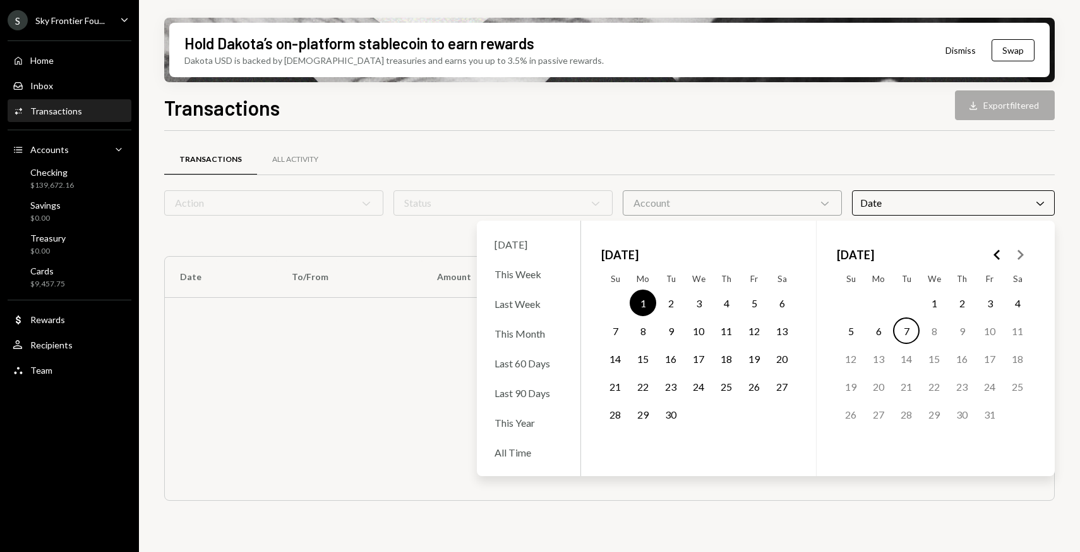
click at [675, 414] on button "30" at bounding box center [671, 414] width 27 height 27
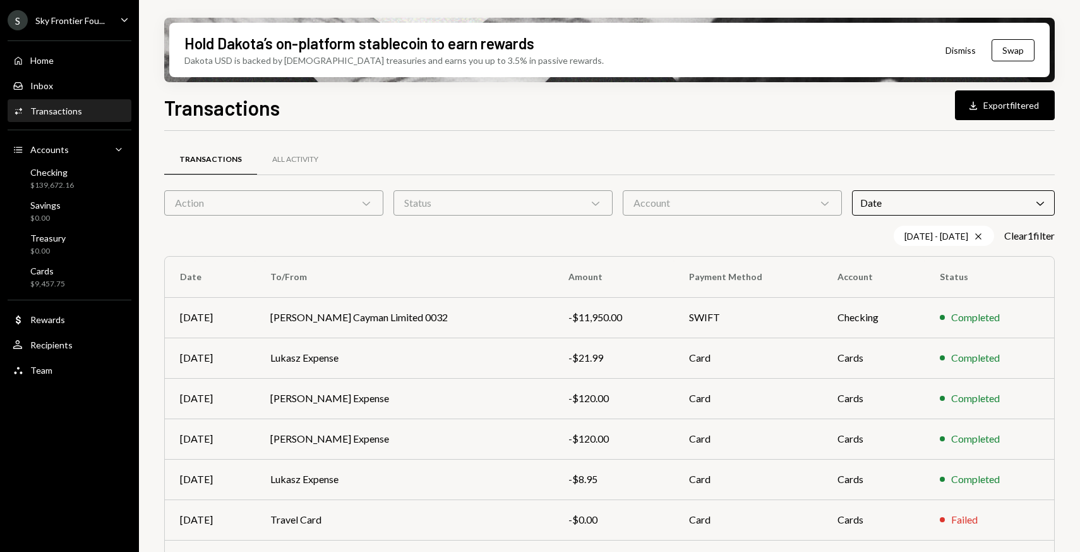
click at [636, 149] on div "Transactions All Activity" at bounding box center [609, 159] width 891 height 32
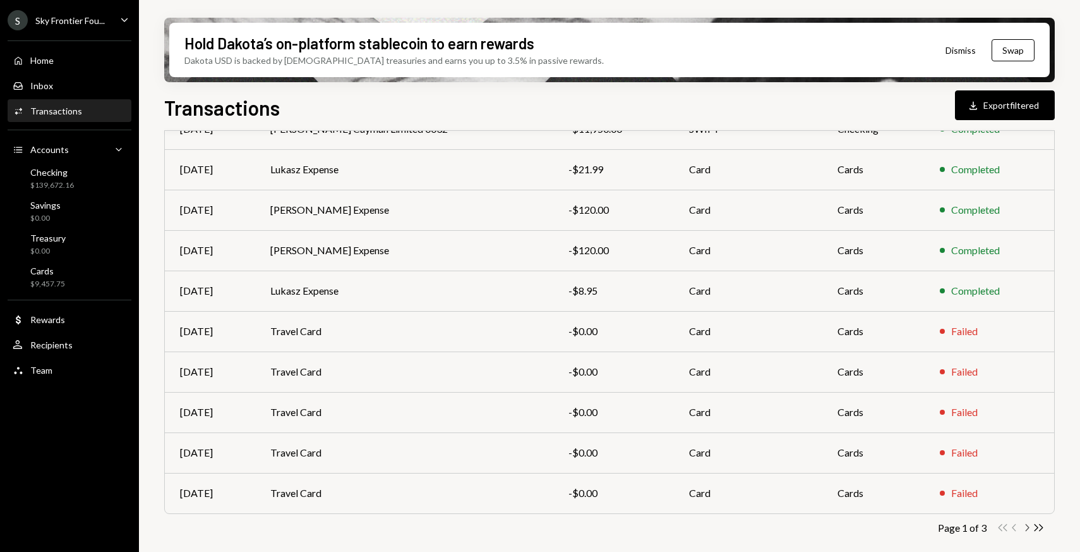
click at [1025, 531] on icon "Chevron Right" at bounding box center [1027, 527] width 12 height 12
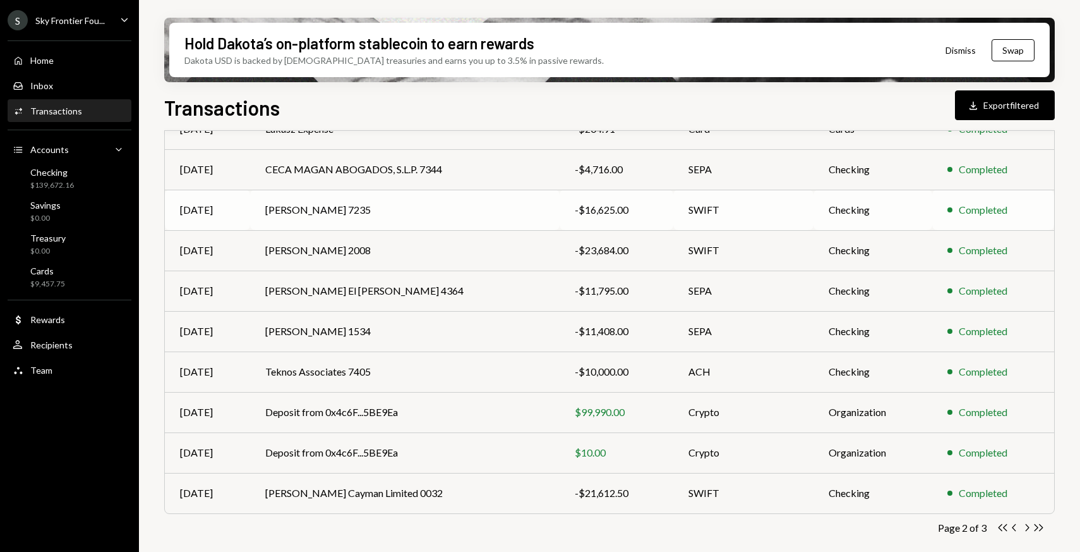
click at [618, 207] on div "-$16,625.00" at bounding box center [616, 209] width 83 height 15
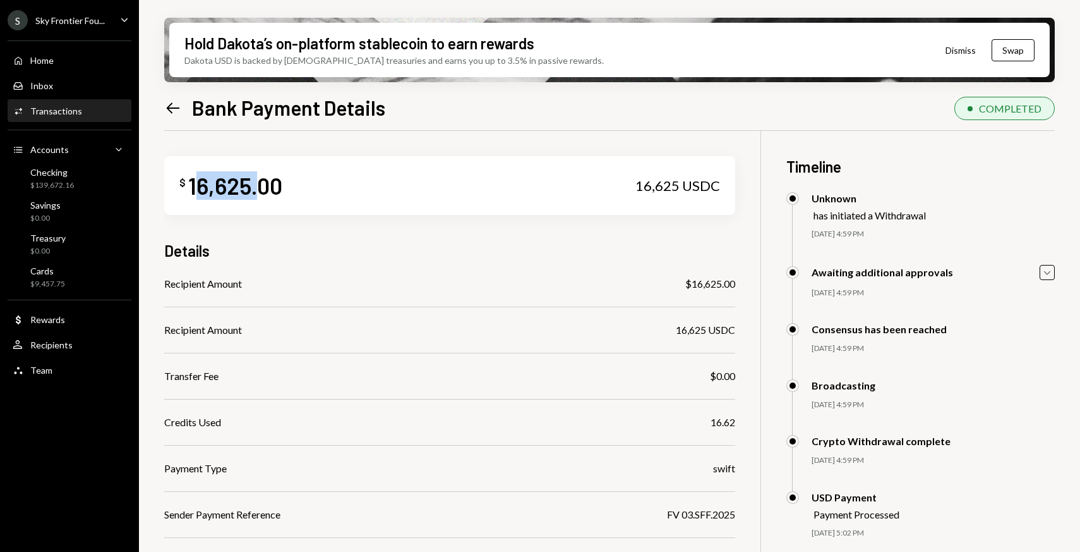
drag, startPoint x: 193, startPoint y: 187, endPoint x: 254, endPoint y: 183, distance: 61.4
click at [254, 183] on div "16,625.00" at bounding box center [235, 185] width 94 height 28
drag, startPoint x: 252, startPoint y: 183, endPoint x: 190, endPoint y: 182, distance: 61.9
click at [190, 182] on div "16,625.00" at bounding box center [235, 185] width 94 height 28
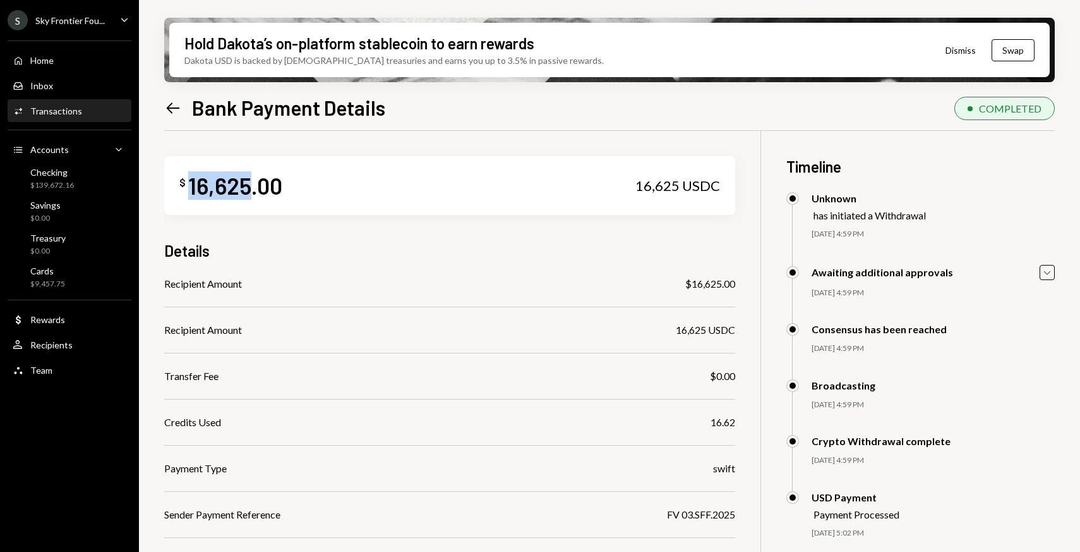
copy div "16,625"
click at [167, 106] on icon "Left Arrow" at bounding box center [173, 108] width 18 height 18
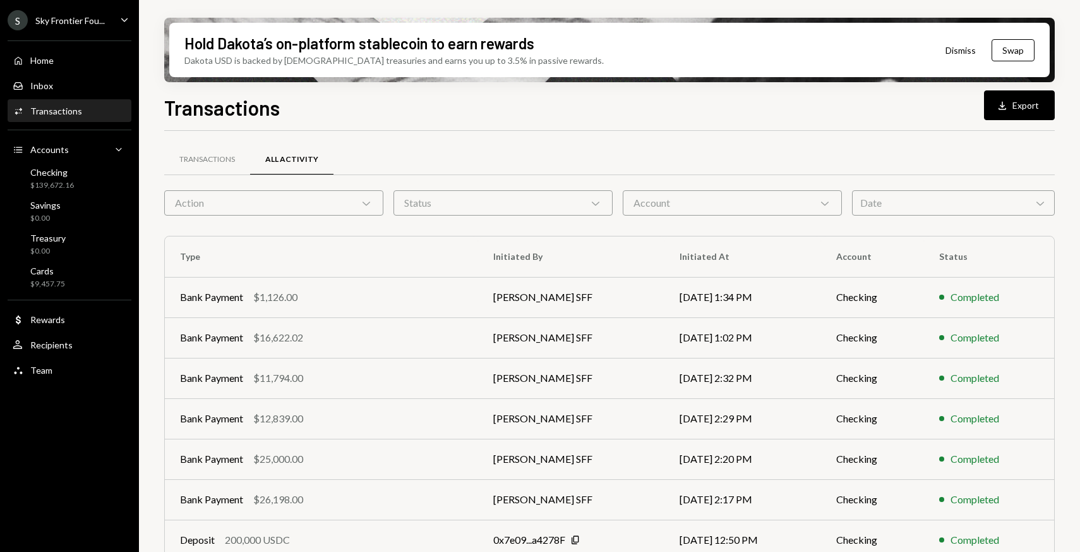
click at [919, 202] on div "Date Chevron Down" at bounding box center [953, 202] width 203 height 25
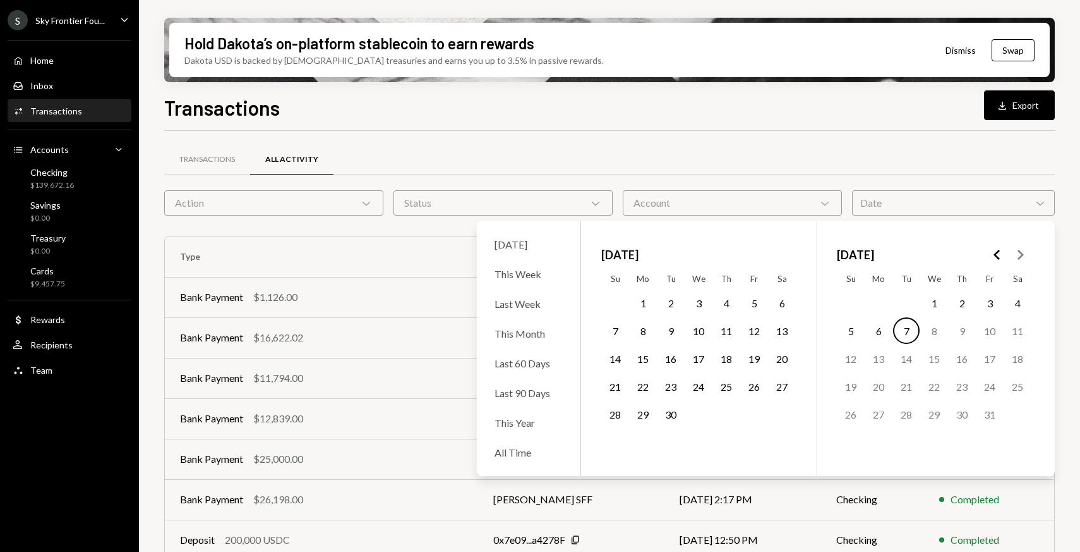
click at [644, 308] on button "1" at bounding box center [643, 302] width 27 height 27
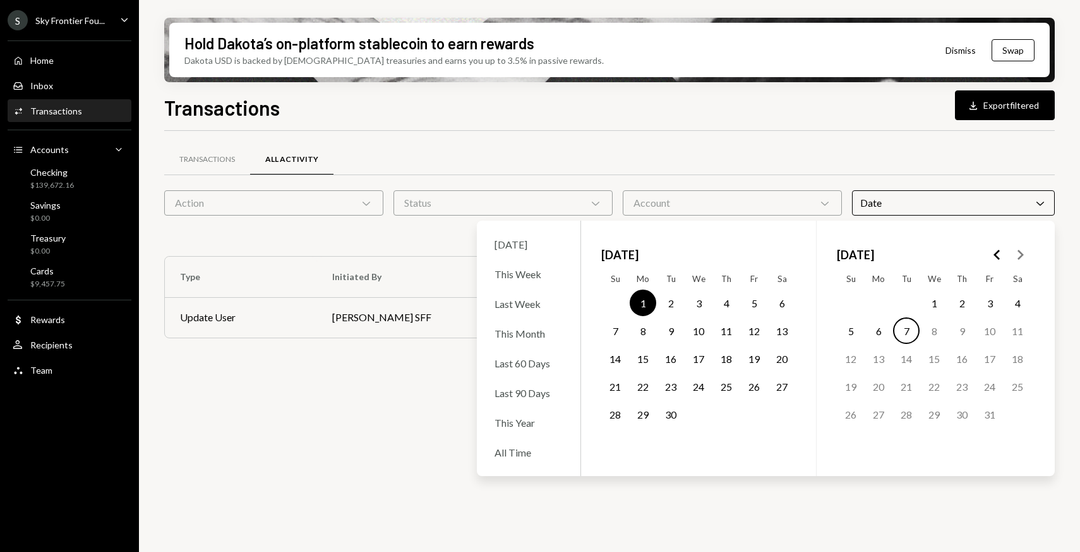
click at [672, 418] on button "30" at bounding box center [671, 414] width 27 height 27
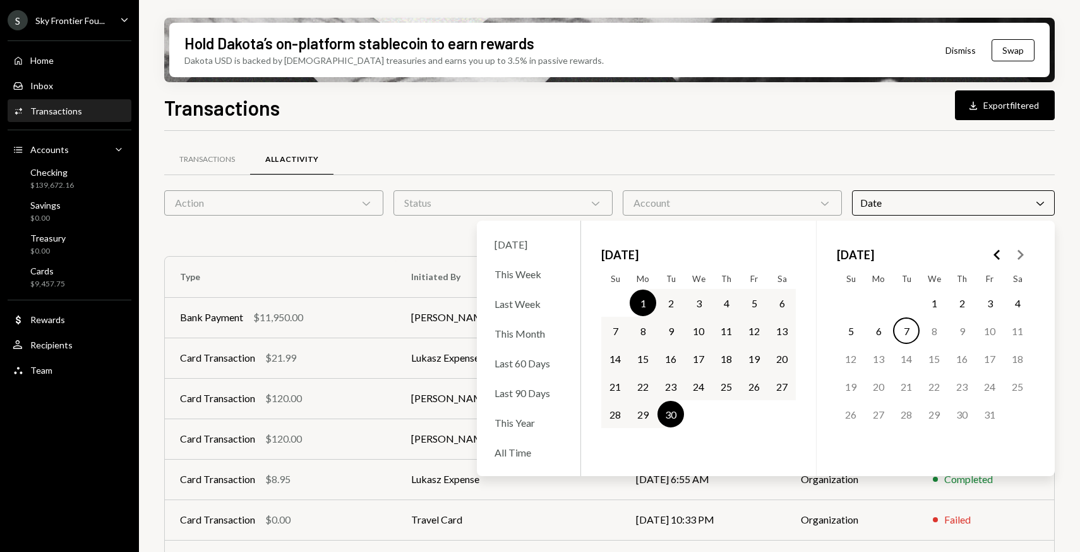
click at [744, 139] on div "Transactions All Activity Action Chevron Down Status Chevron Down Account Chevr…" at bounding box center [609, 443] width 891 height 624
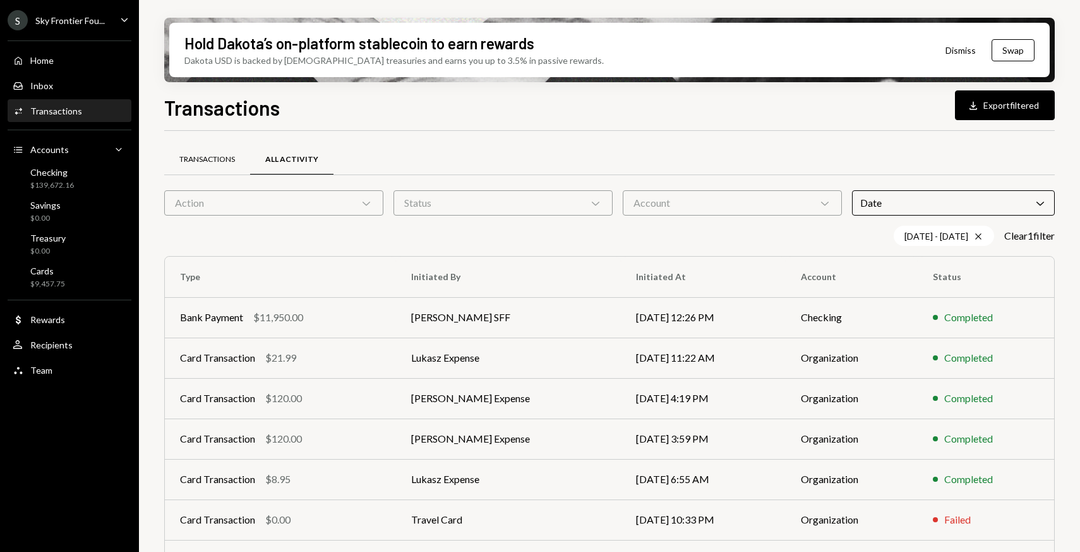
click at [224, 167] on div "Transactions" at bounding box center [207, 160] width 86 height 30
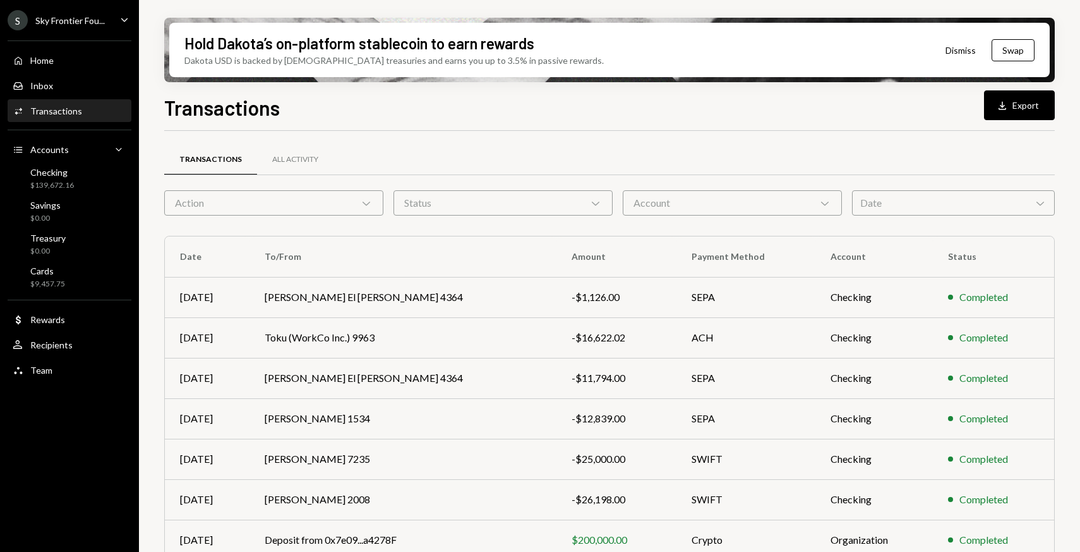
click at [871, 203] on div "Date Chevron Down" at bounding box center [953, 202] width 203 height 25
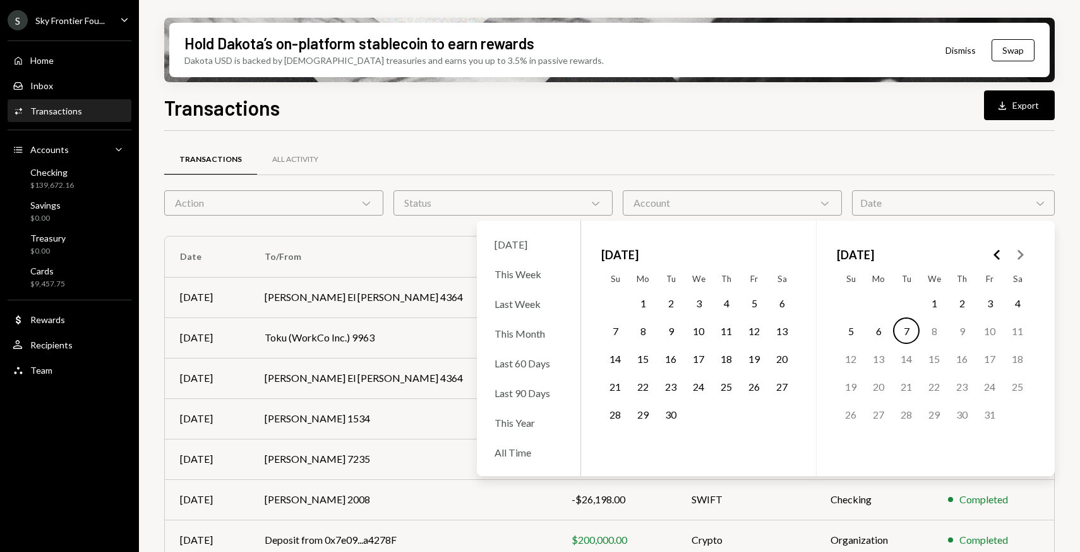
click at [638, 301] on button "1" at bounding box center [643, 302] width 27 height 27
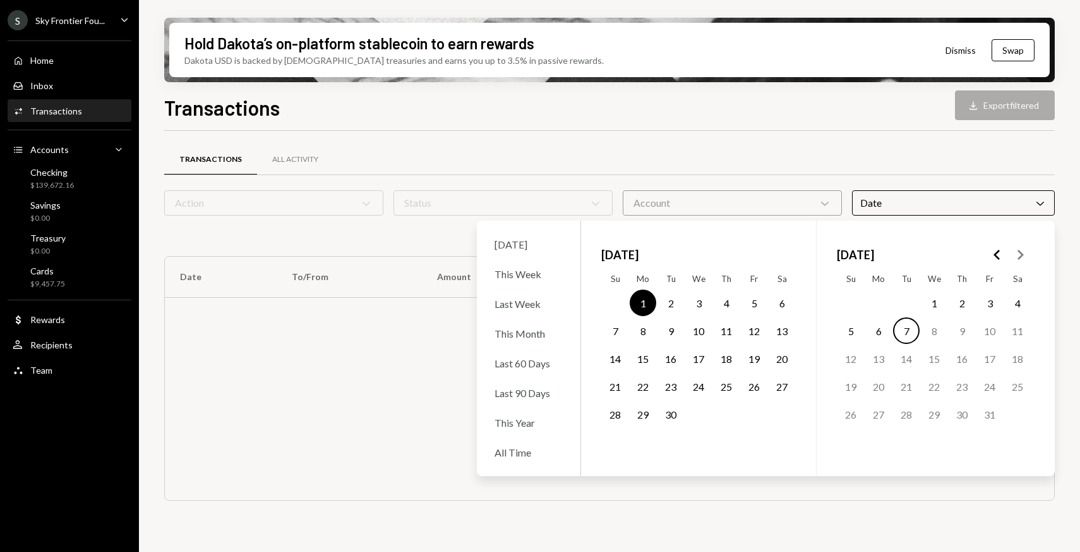
click at [665, 409] on button "30" at bounding box center [671, 414] width 27 height 27
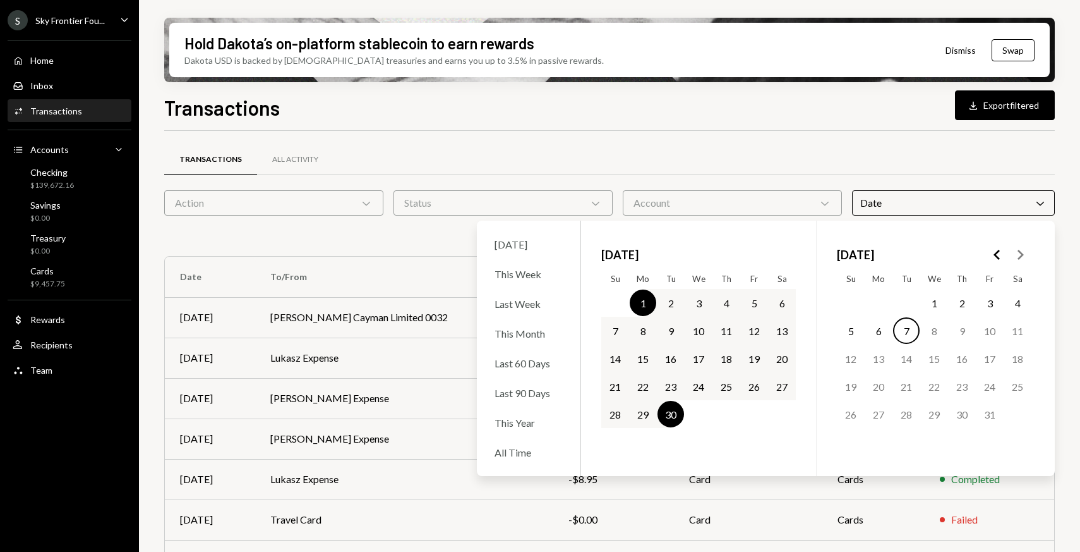
click at [556, 151] on div "Transactions All Activity" at bounding box center [609, 159] width 891 height 32
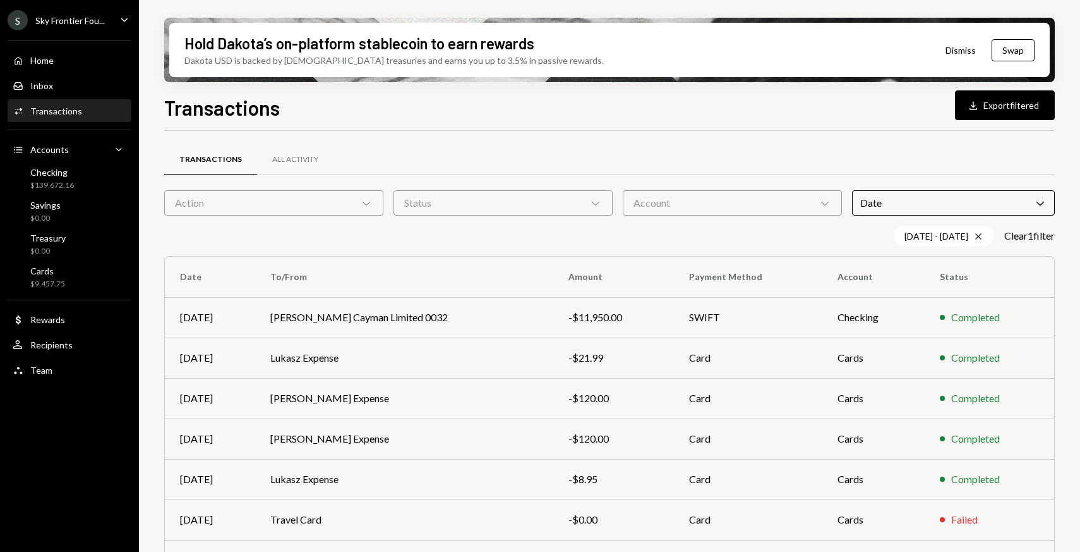
click at [646, 204] on div "Account Chevron Down" at bounding box center [732, 202] width 219 height 25
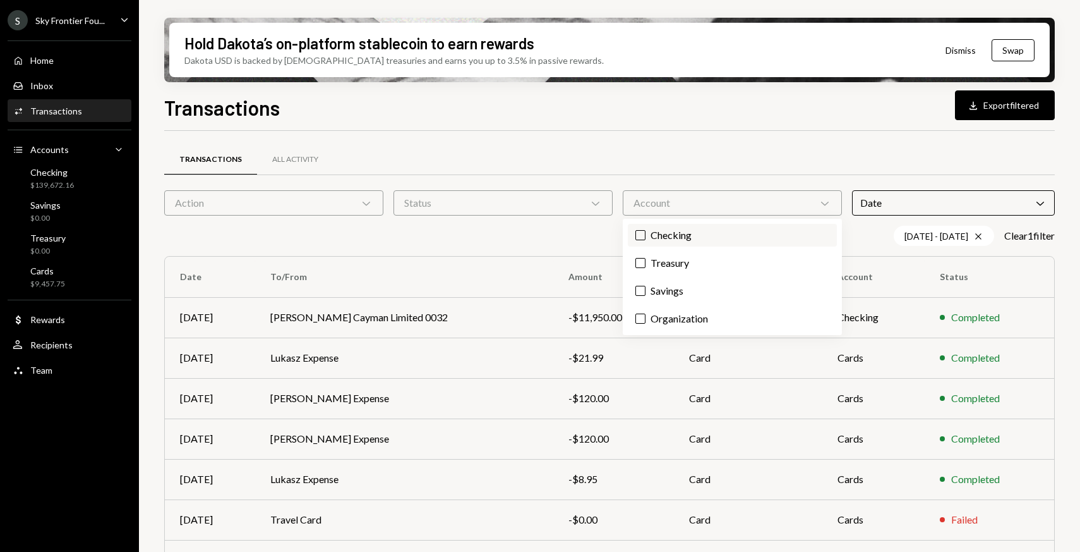
click at [644, 236] on button "Checking" at bounding box center [641, 235] width 10 height 10
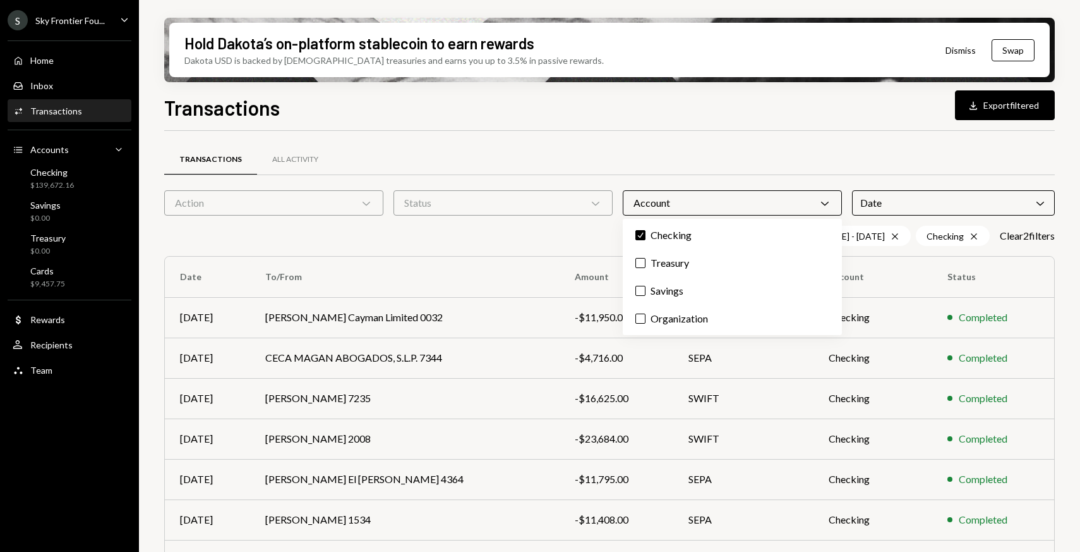
click at [650, 148] on div "Transactions All Activity" at bounding box center [609, 159] width 891 height 32
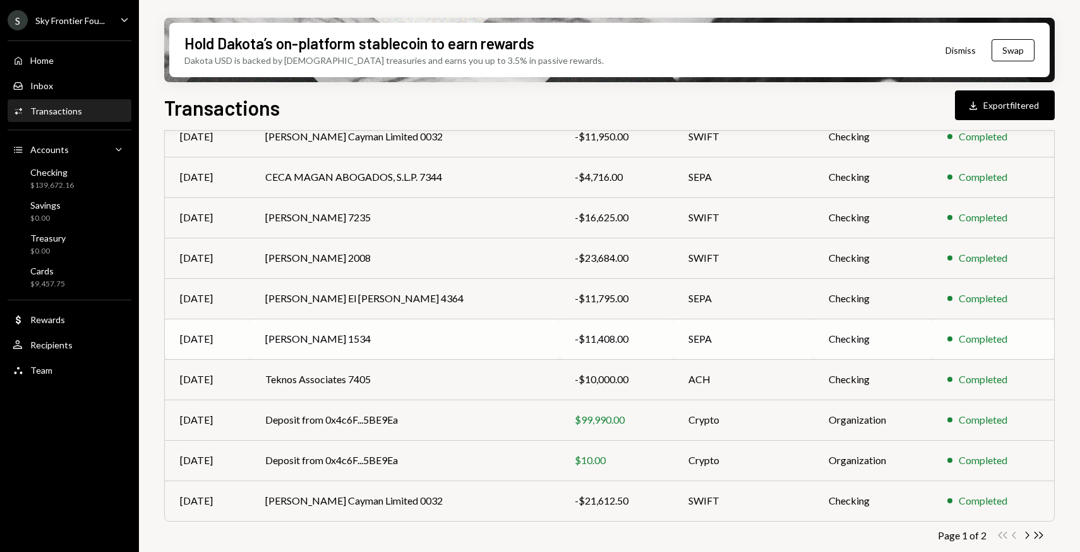
scroll to position [188, 0]
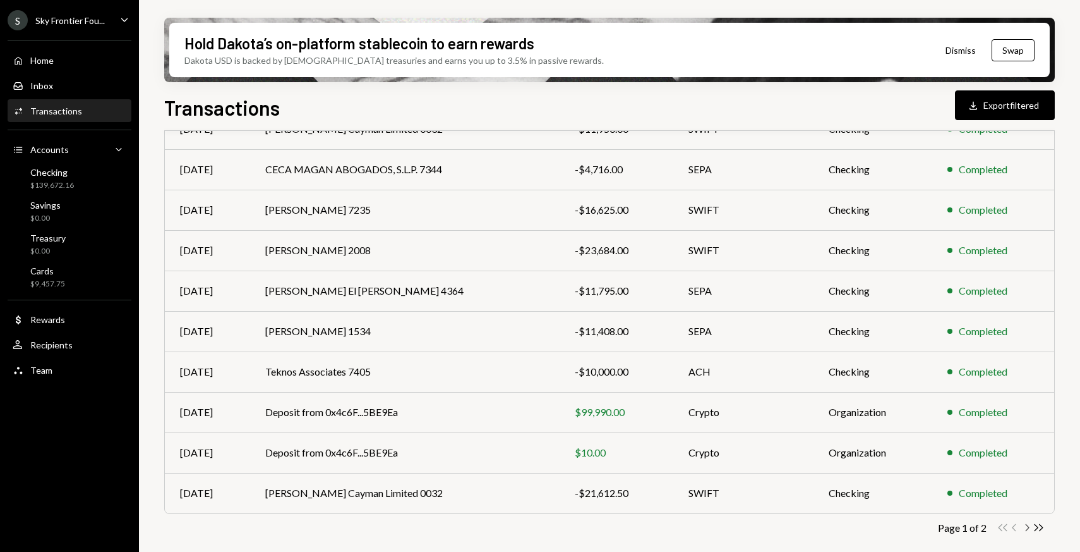
click at [1030, 526] on icon "Chevron Right" at bounding box center [1027, 527] width 12 height 12
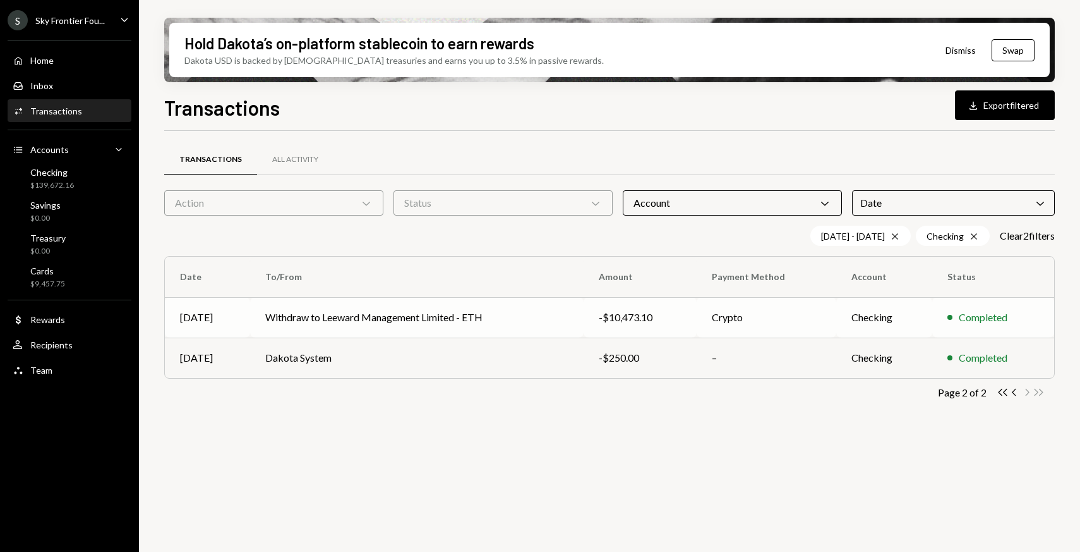
click at [404, 323] on td "Withdraw to Leeward Management Limited - ETH" at bounding box center [417, 317] width 334 height 40
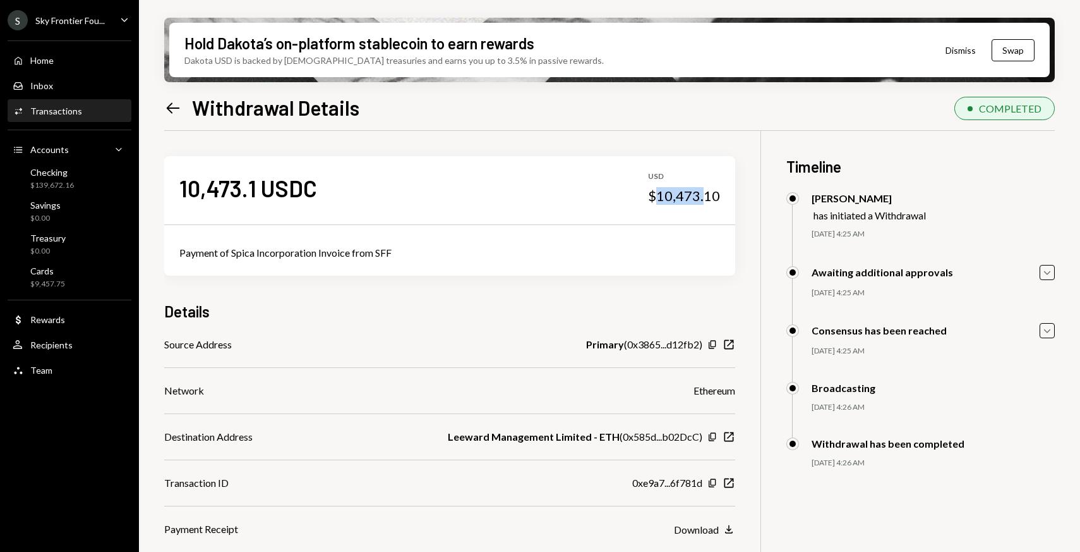
drag, startPoint x: 658, startPoint y: 195, endPoint x: 702, endPoint y: 196, distance: 44.9
click at [702, 196] on div "$10,473.10" at bounding box center [684, 196] width 72 height 18
copy div "10,473."
click at [93, 18] on div "Sky Frontier Fou..." at bounding box center [69, 20] width 69 height 11
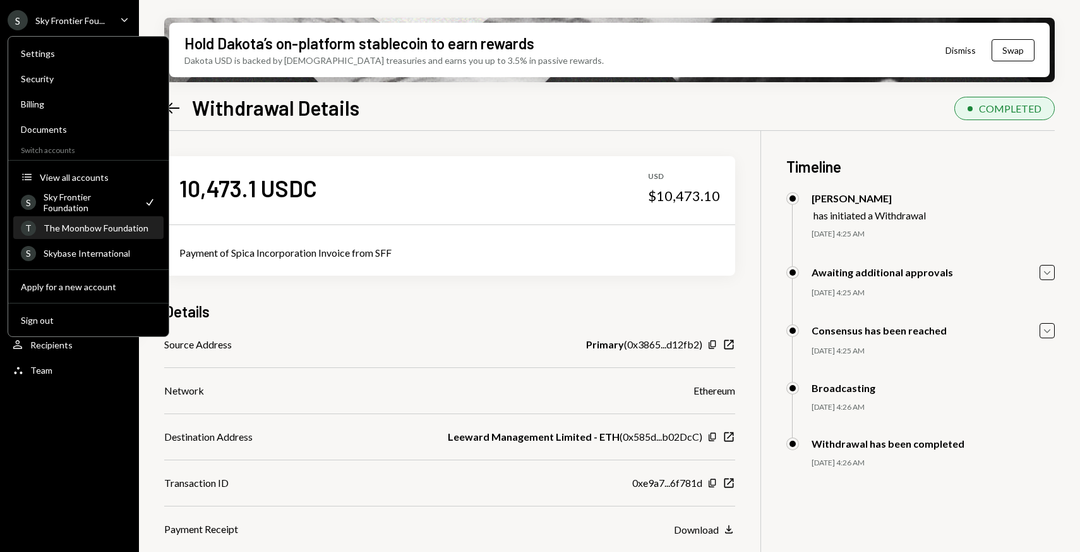
click at [130, 232] on div "The Moonbow Foundation" at bounding box center [100, 227] width 112 height 11
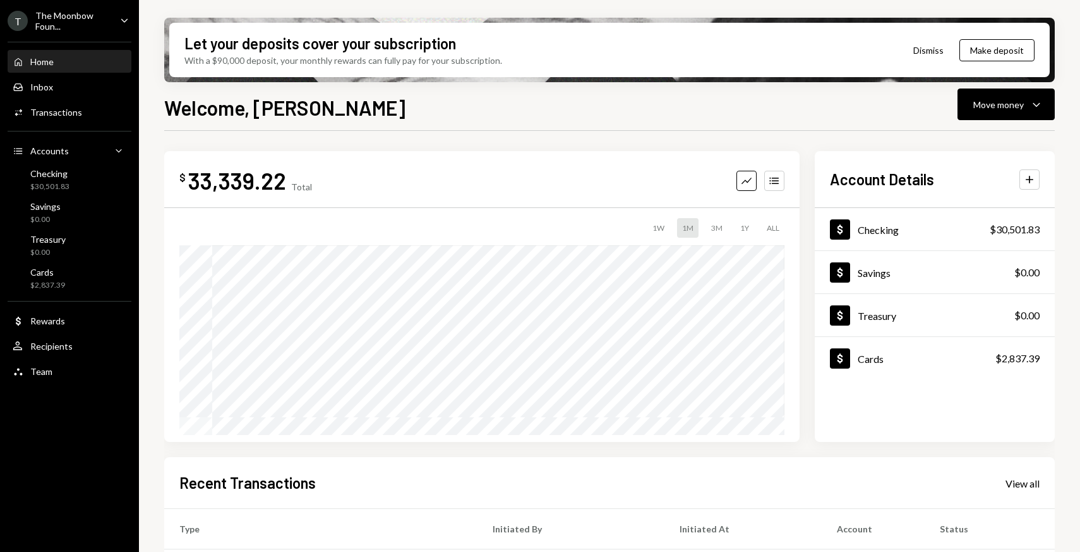
click at [106, 26] on div "The Moonbow Foun..." at bounding box center [72, 20] width 75 height 21
click at [280, 178] on div "33,339.22" at bounding box center [237, 180] width 98 height 28
click at [977, 95] on button "Move money Caret Down" at bounding box center [1006, 104] width 97 height 32
click at [962, 144] on div "Send" at bounding box center [996, 142] width 92 height 13
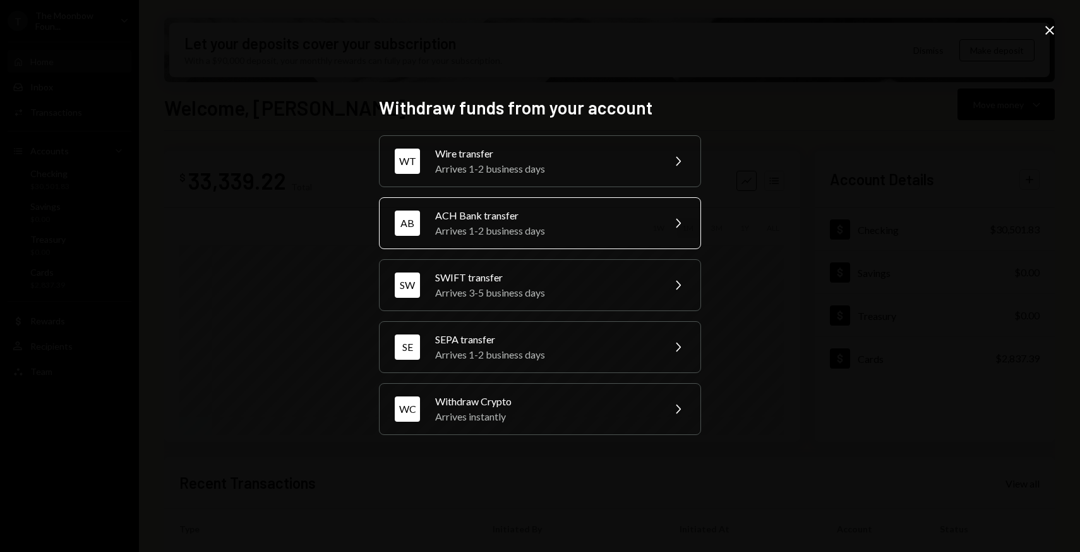
click at [546, 219] on div "ACH Bank transfer" at bounding box center [545, 215] width 220 height 15
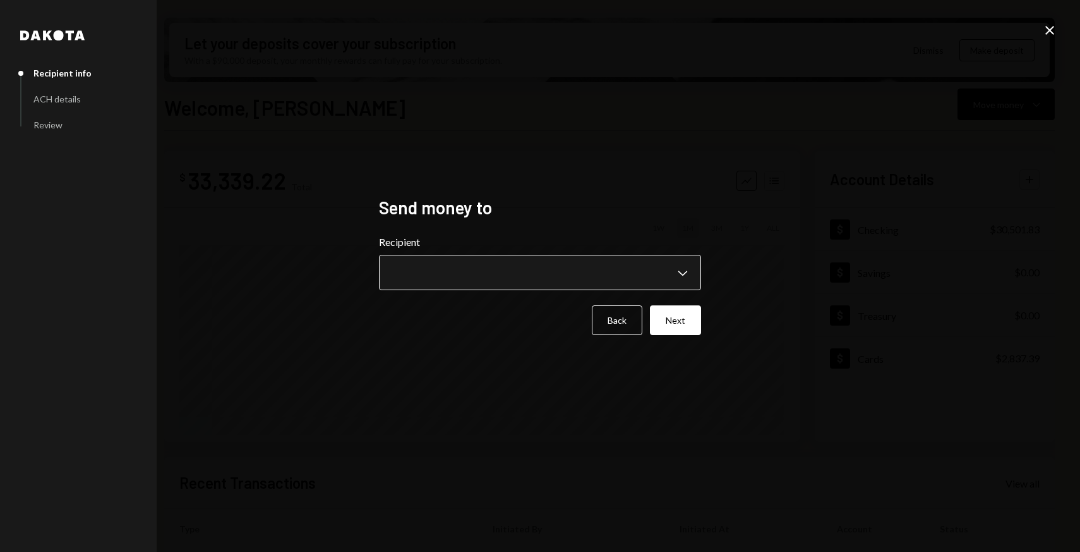
click at [495, 263] on body "T The Moonbow Foun... Caret Down Home Home Inbox Inbox Activities Transactions …" at bounding box center [540, 276] width 1080 height 552
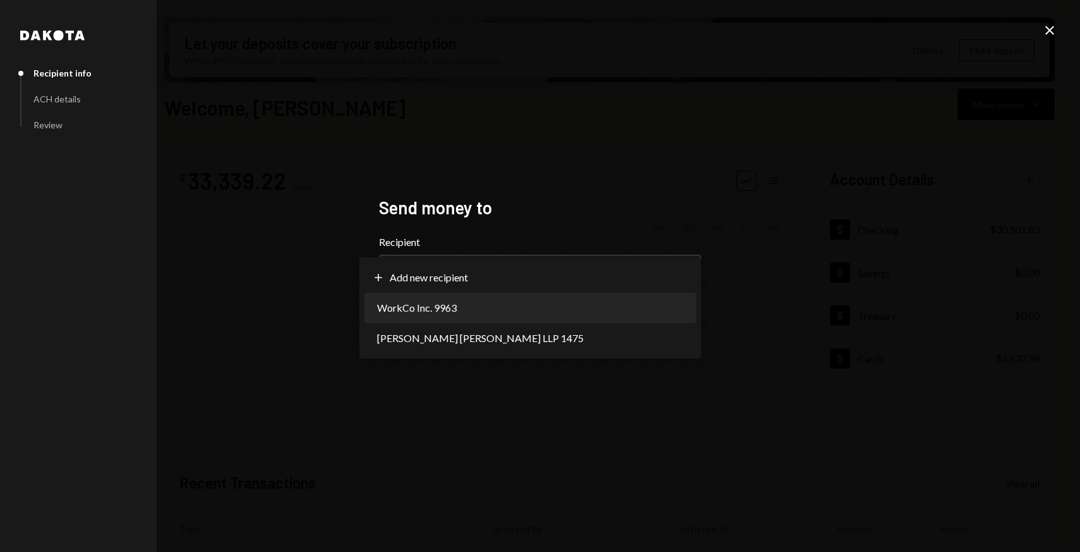
select select "**********"
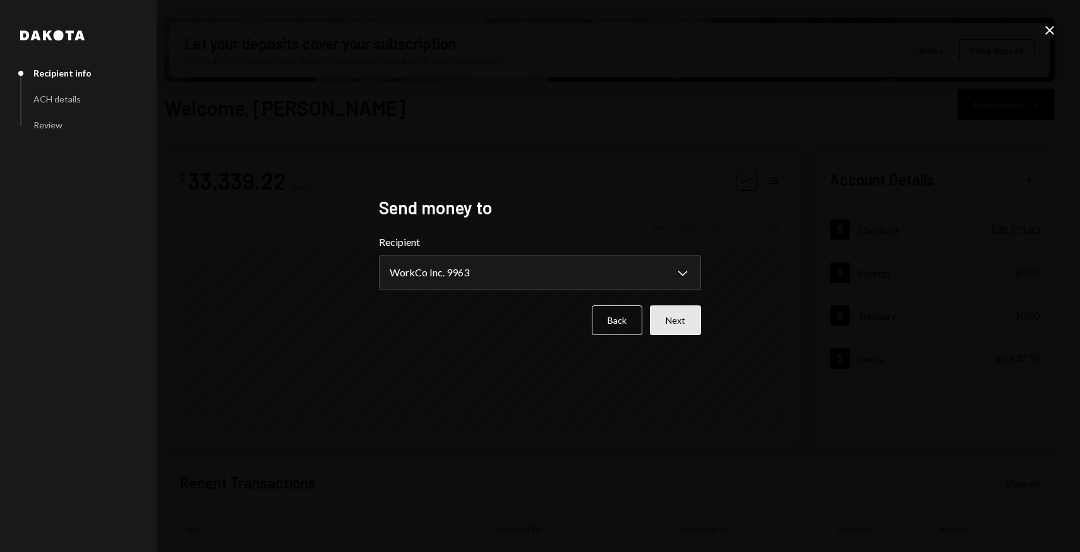
click at [675, 327] on button "Next" at bounding box center [675, 320] width 51 height 30
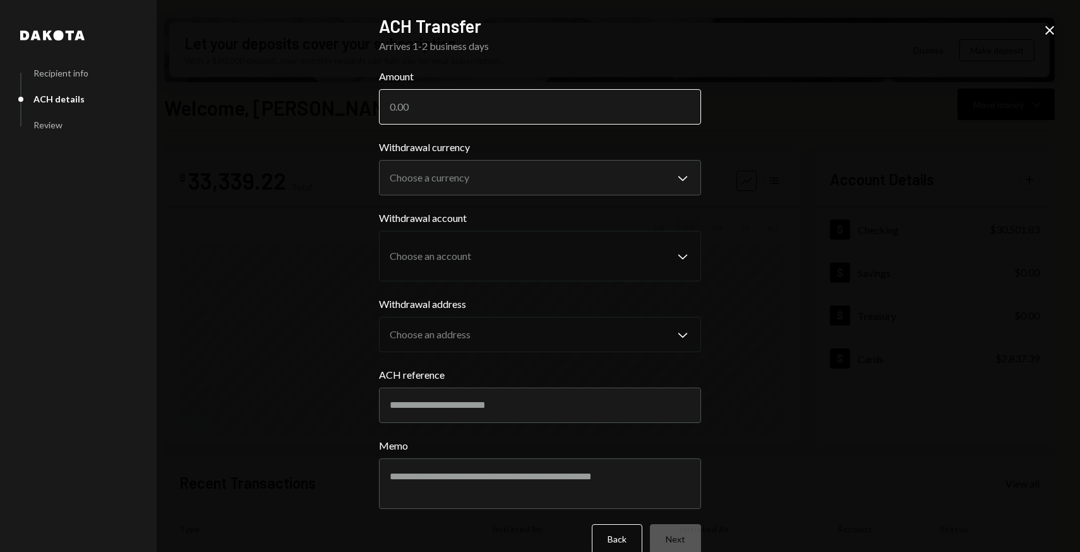
click at [425, 109] on input "Amount" at bounding box center [540, 106] width 322 height 35
paste input "15.95"
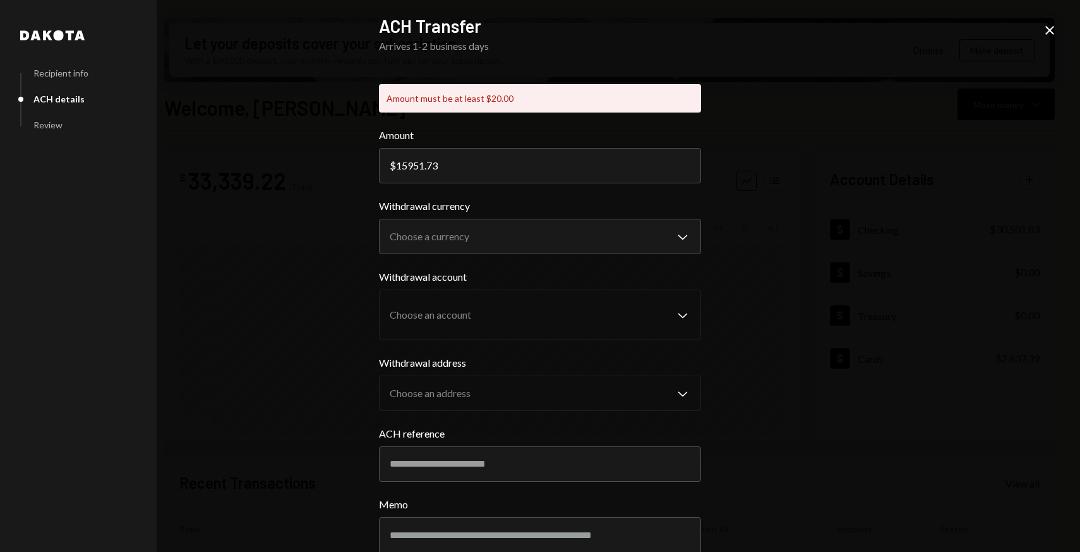
type input "15951.73"
click at [840, 371] on div "**********" at bounding box center [540, 276] width 1080 height 552
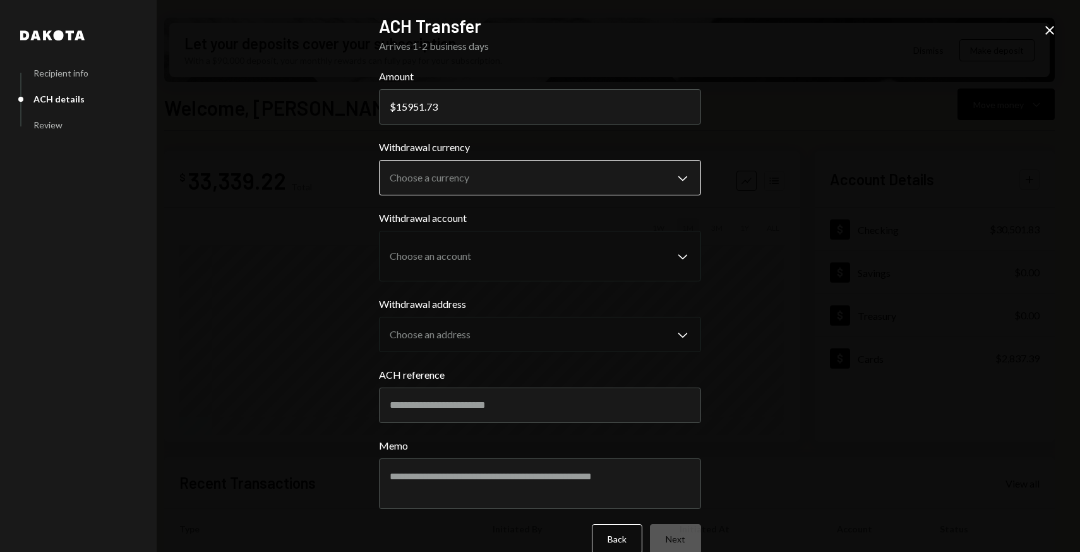
click at [449, 179] on body "T The Moonbow Foun... Caret Down Home Home Inbox Inbox Activities Transactions …" at bounding box center [540, 276] width 1080 height 552
select select "****"
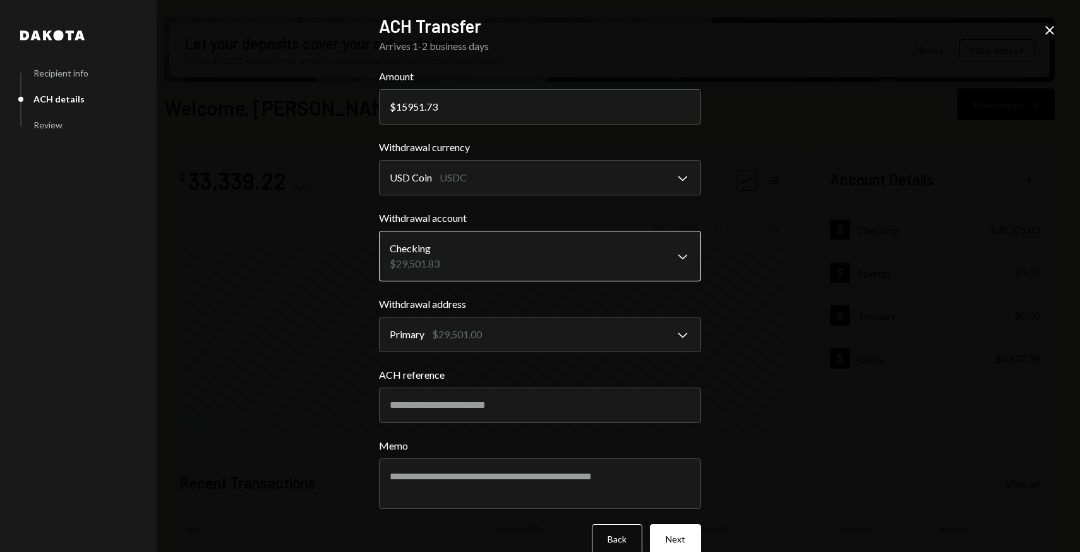
click at [476, 275] on body "T The Moonbow Foun... Caret Down Home Home Inbox Inbox Activities Transactions …" at bounding box center [540, 276] width 1080 height 552
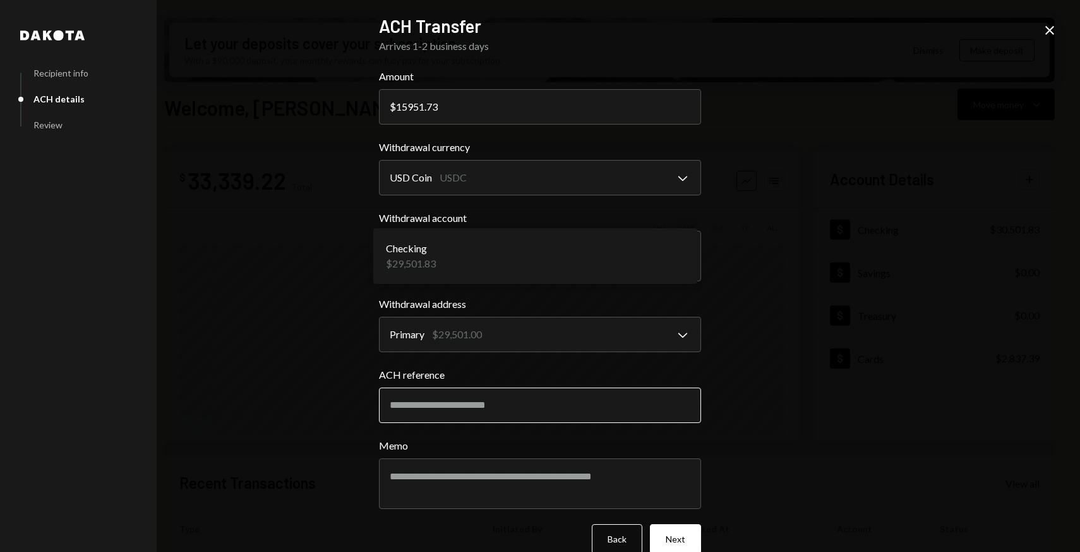
click at [479, 397] on input "ACH reference" at bounding box center [540, 404] width 322 height 35
click at [414, 406] on input "ACH reference" at bounding box center [540, 404] width 322 height 35
click at [423, 334] on body "T The Moonbow Foun... Caret Down Home Home Inbox Inbox Activities Transactions …" at bounding box center [540, 276] width 1080 height 552
click at [431, 409] on input "ACH reference" at bounding box center [540, 404] width 322 height 35
click at [424, 406] on input "ACH reference" at bounding box center [540, 404] width 322 height 35
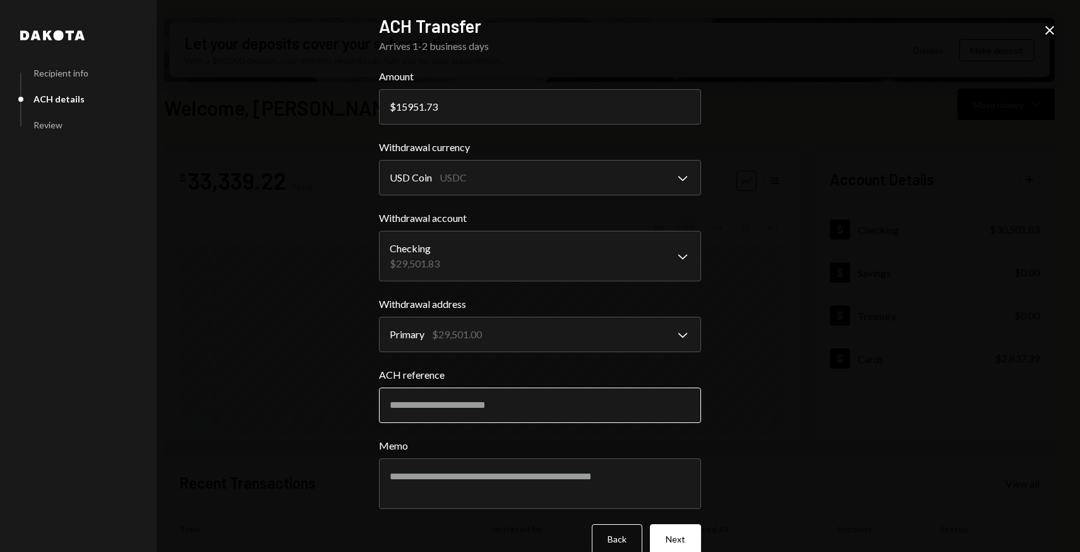
paste input "********"
click at [411, 402] on input "********" at bounding box center [540, 404] width 322 height 35
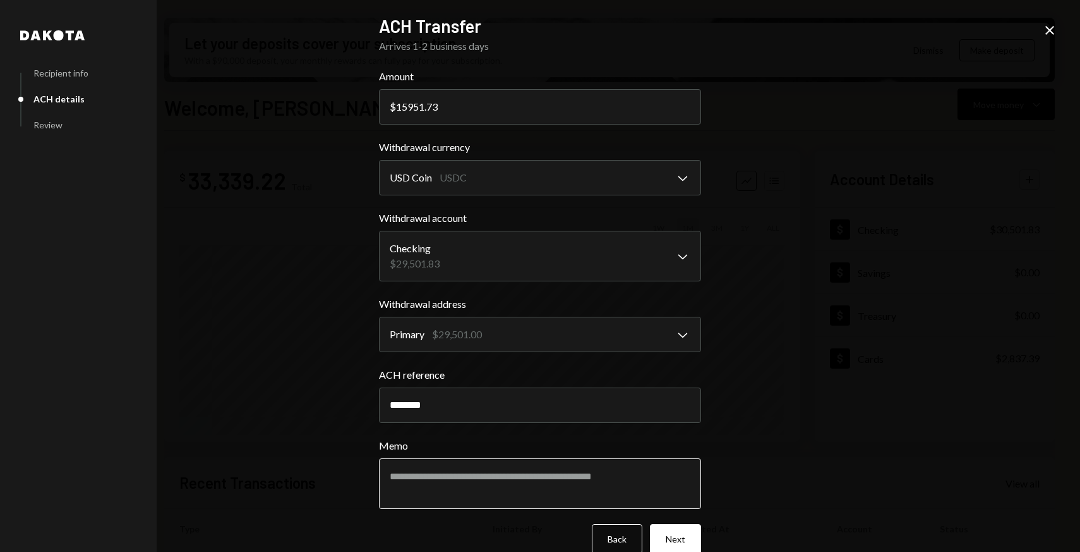
type input "********"
click at [434, 488] on textarea "Memo" at bounding box center [540, 483] width 322 height 51
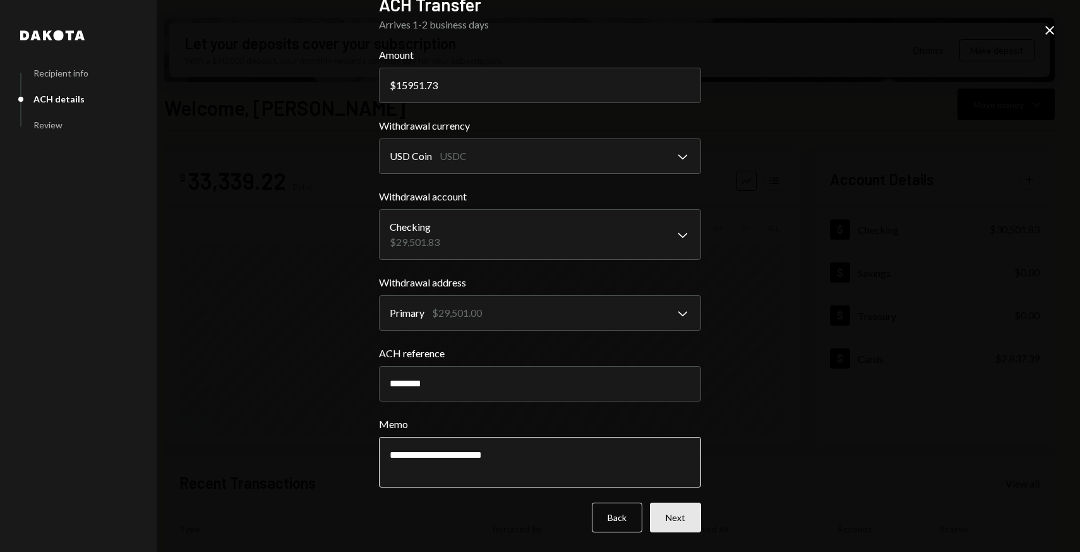
type textarea "**********"
click at [667, 510] on button "Next" at bounding box center [675, 517] width 51 height 30
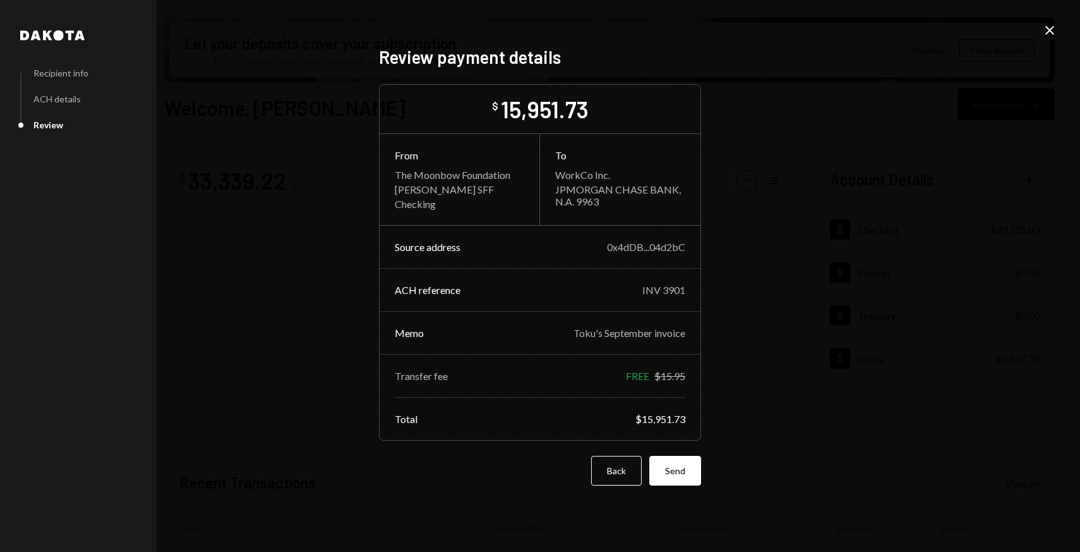
scroll to position [0, 0]
click at [683, 467] on button "Send" at bounding box center [675, 470] width 52 height 30
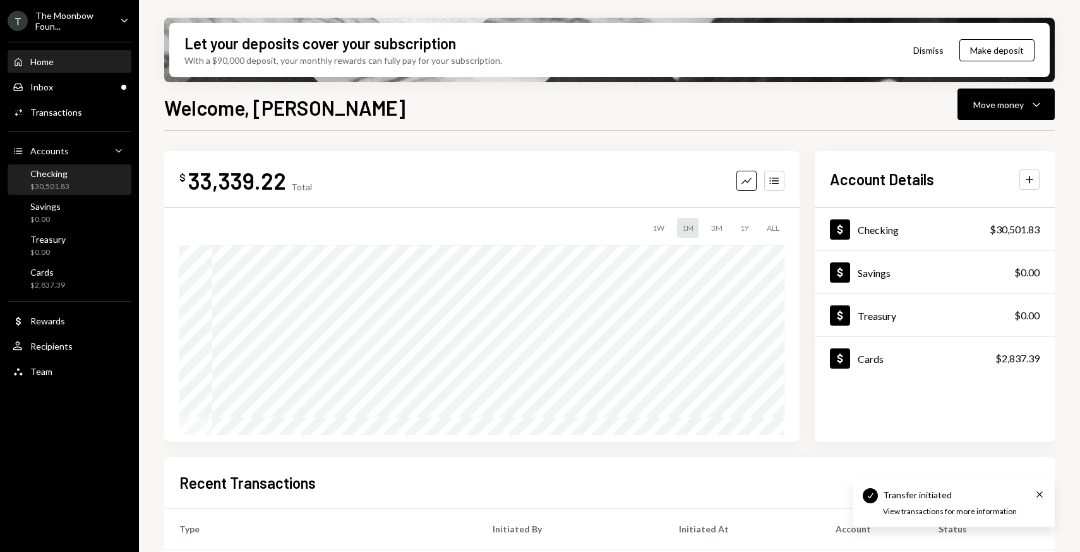
click at [97, 184] on div "Checking $30,501.83" at bounding box center [70, 180] width 114 height 24
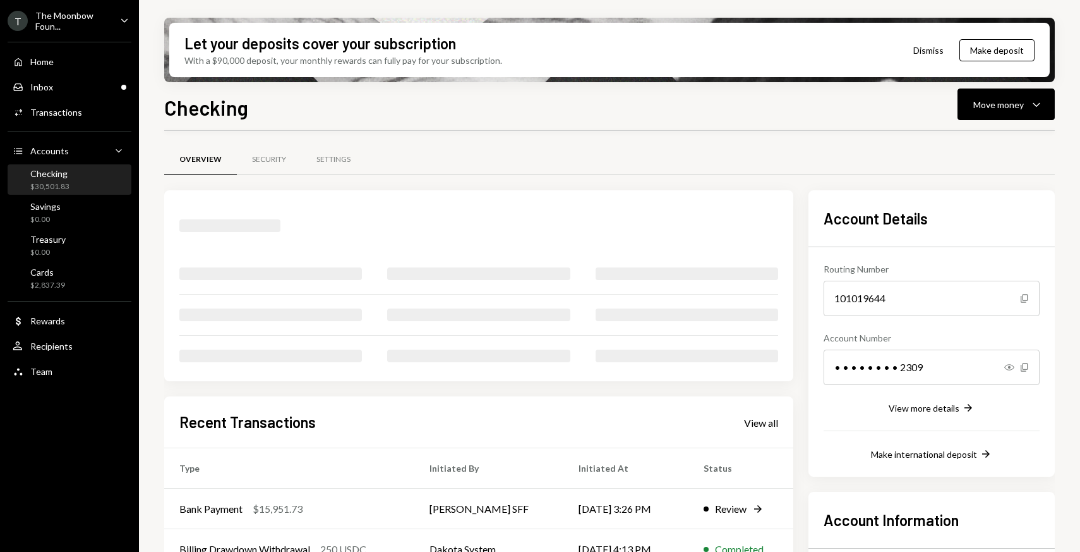
scroll to position [147, 0]
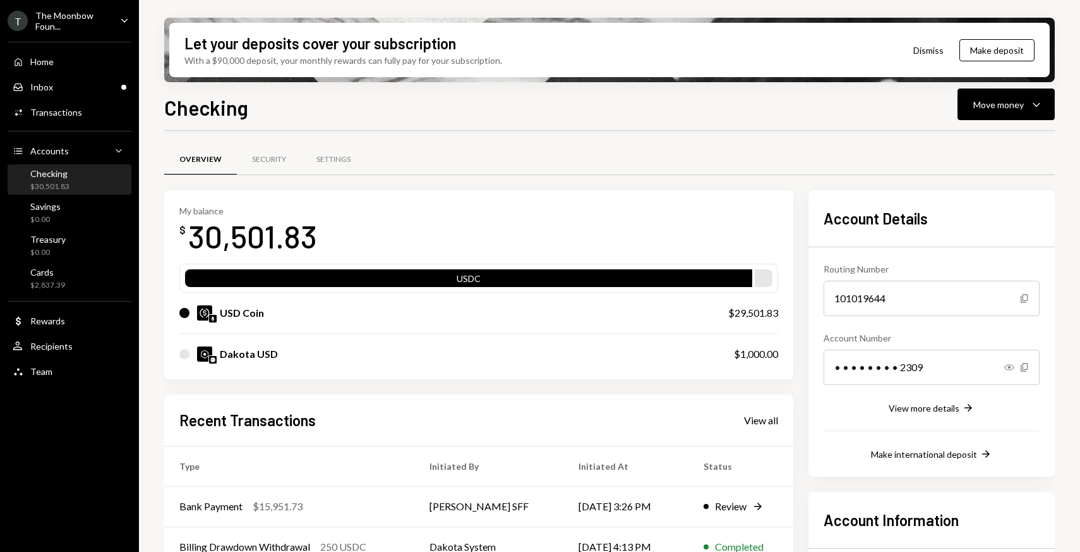
scroll to position [147, 0]
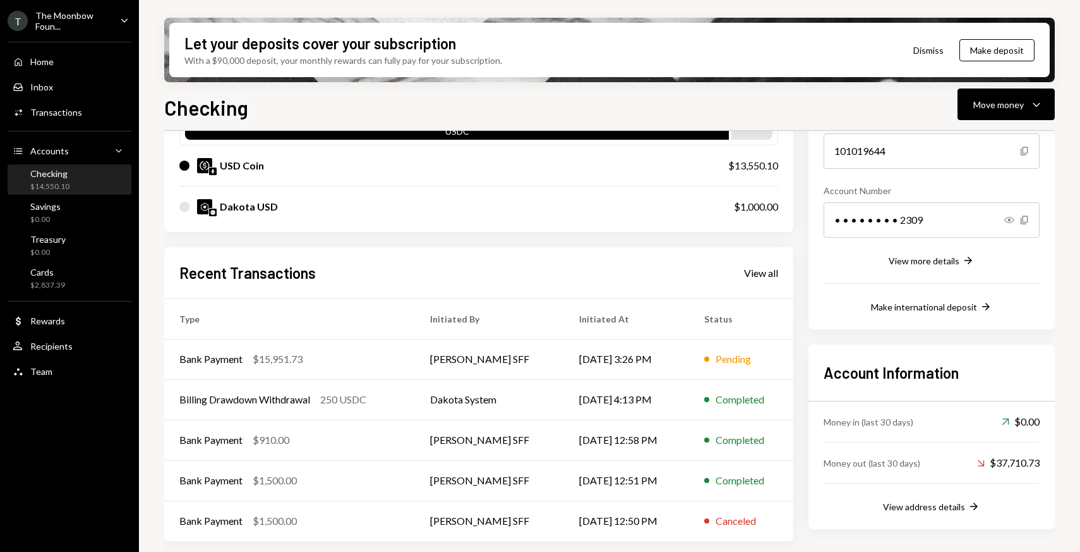
click at [93, 184] on div "Checking $14,550.10" at bounding box center [70, 180] width 114 height 24
